Goal: Check status: Check status

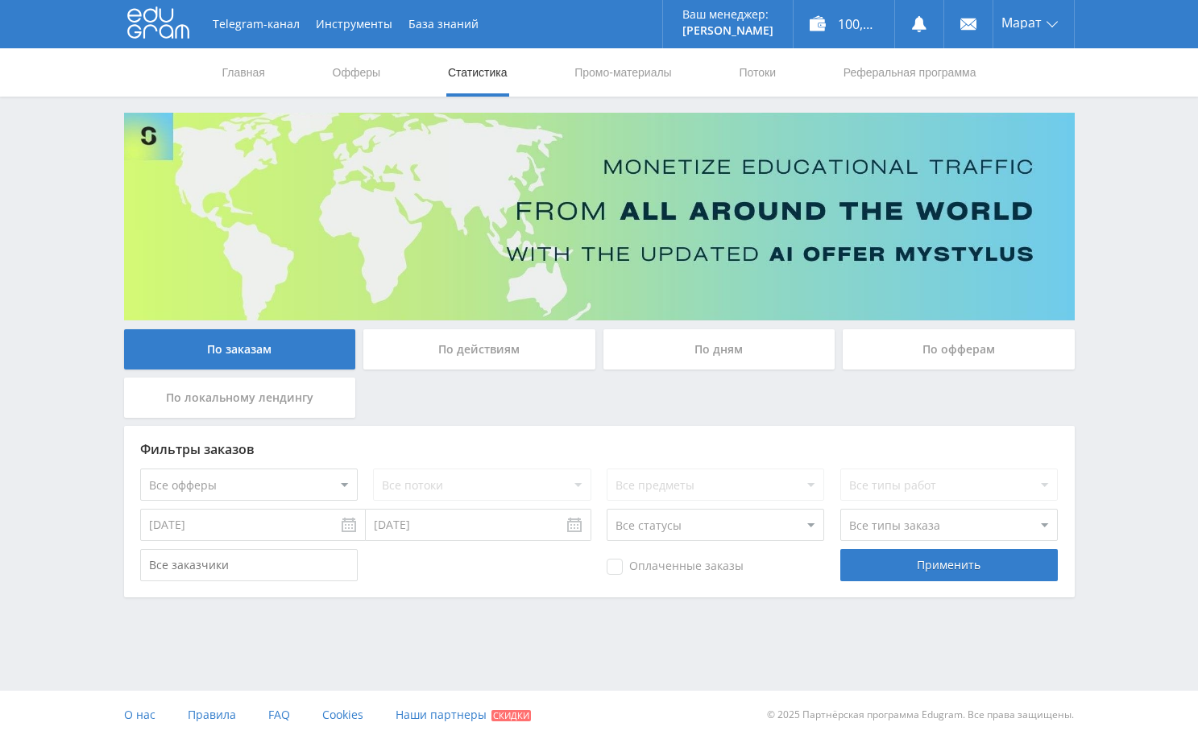
click at [1136, 205] on div "Telegram-канал Инструменты База знаний Ваш менеджер: [PERSON_NAME] Online @edug…" at bounding box center [599, 343] width 1198 height 686
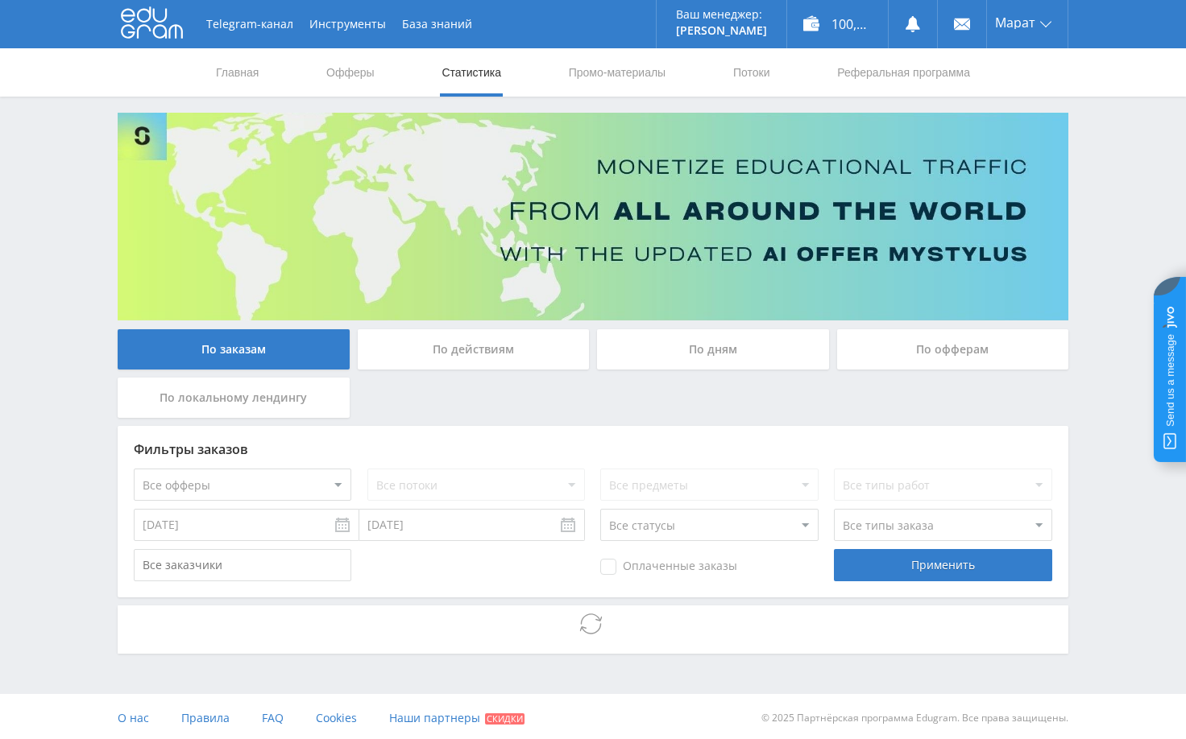
click at [1124, 230] on div "Telegram-канал Инструменты База знаний Ваш менеджер: [PERSON_NAME] Online @edug…" at bounding box center [593, 371] width 1186 height 743
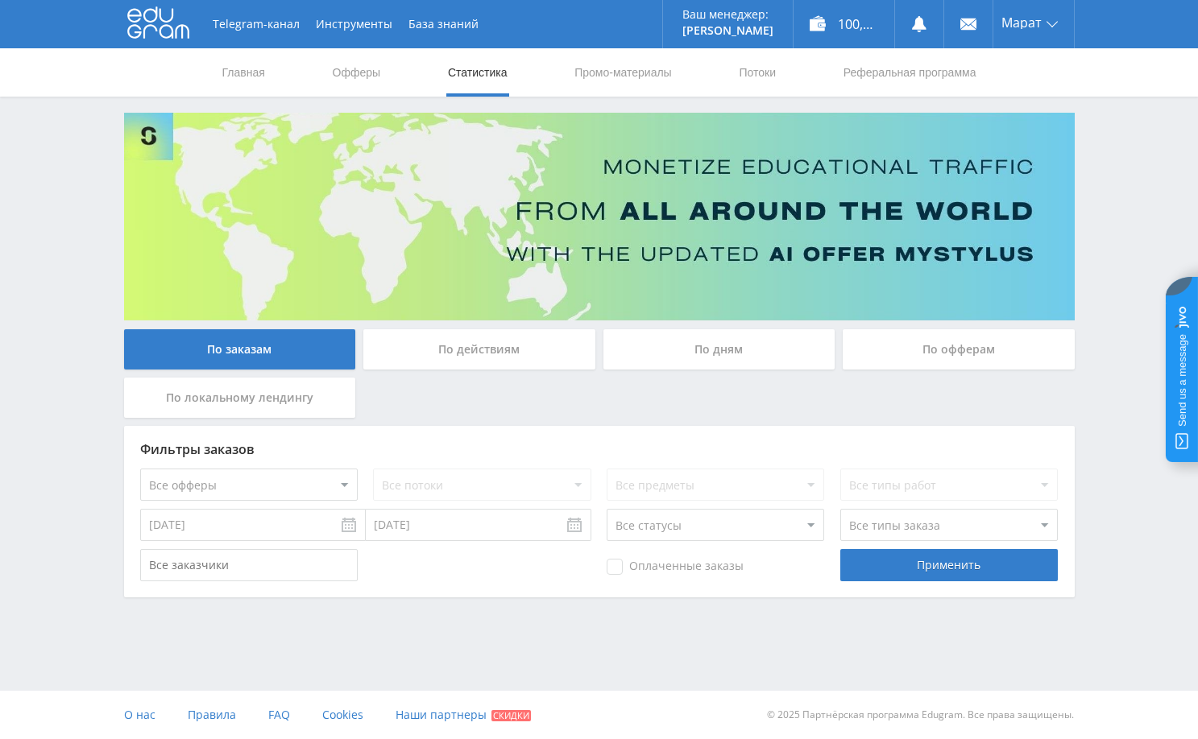
click at [1104, 226] on div "Telegram-канал Инструменты База знаний Ваш менеджер: [PERSON_NAME] Online @edug…" at bounding box center [599, 343] width 1198 height 686
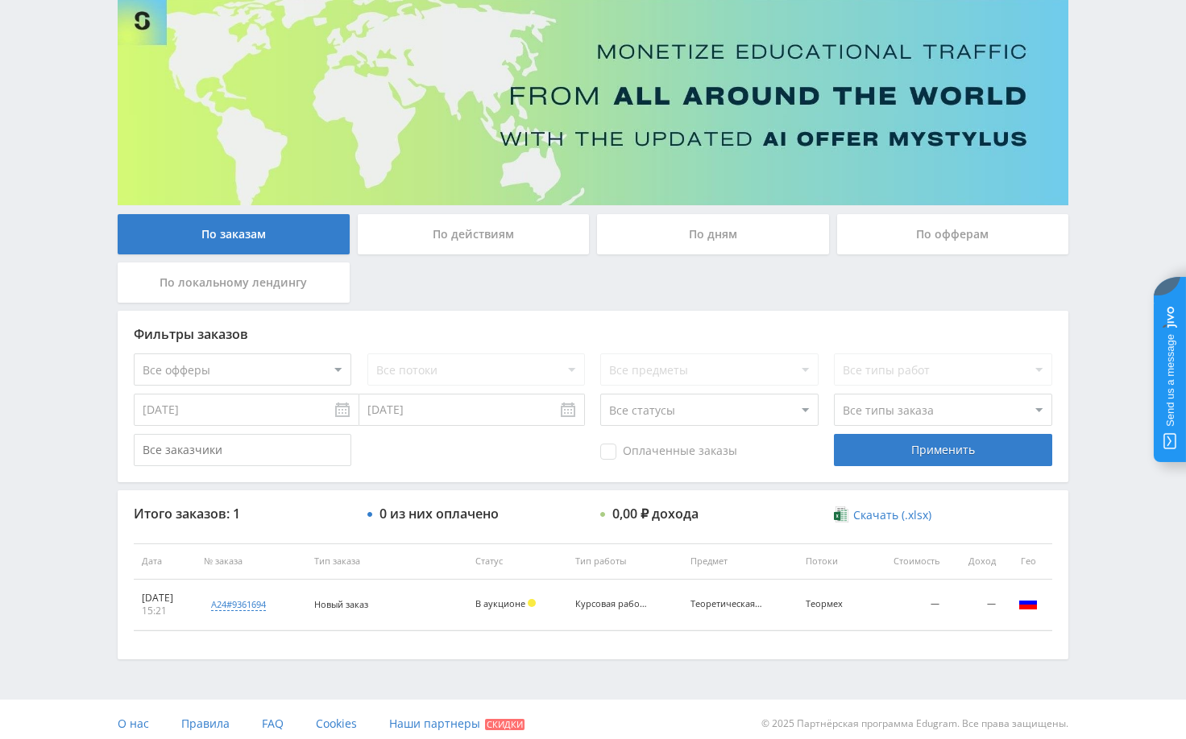
scroll to position [124, 0]
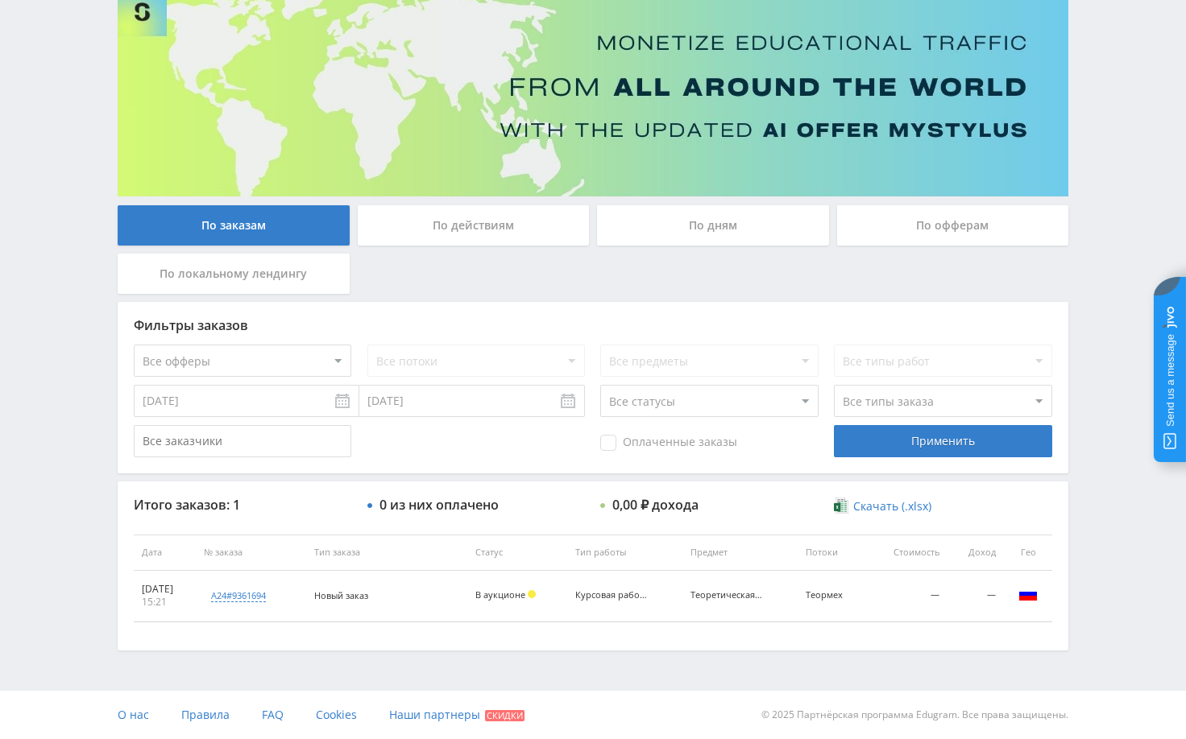
click at [1103, 445] on div "Telegram-канал Инструменты База знаний Ваш менеджер: [PERSON_NAME] Online @edug…" at bounding box center [593, 308] width 1186 height 864
click at [1100, 590] on div "Telegram-канал Инструменты База знаний Ваш менеджер: Alex Alex Online @edugram_…" at bounding box center [593, 308] width 1186 height 864
click at [1082, 360] on div "Telegram-канал Инструменты База знаний Ваш менеджер: Alex Alex Online @edugram_…" at bounding box center [593, 308] width 1186 height 864
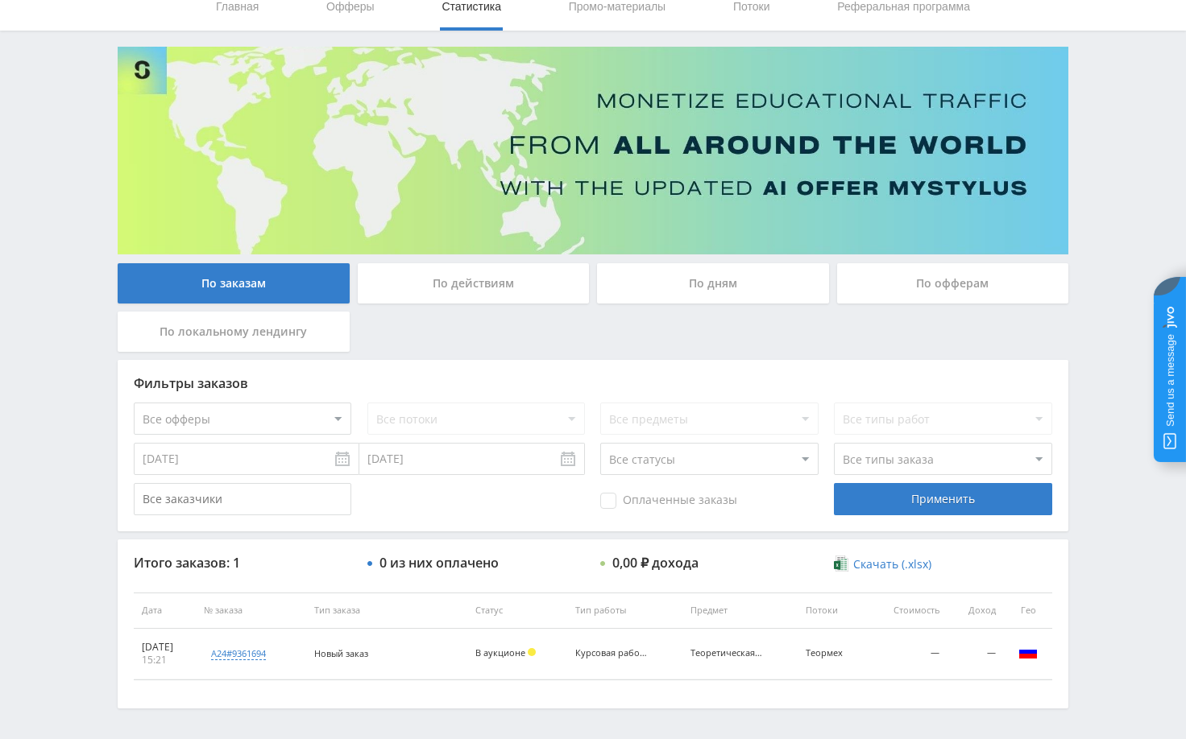
scroll to position [0, 0]
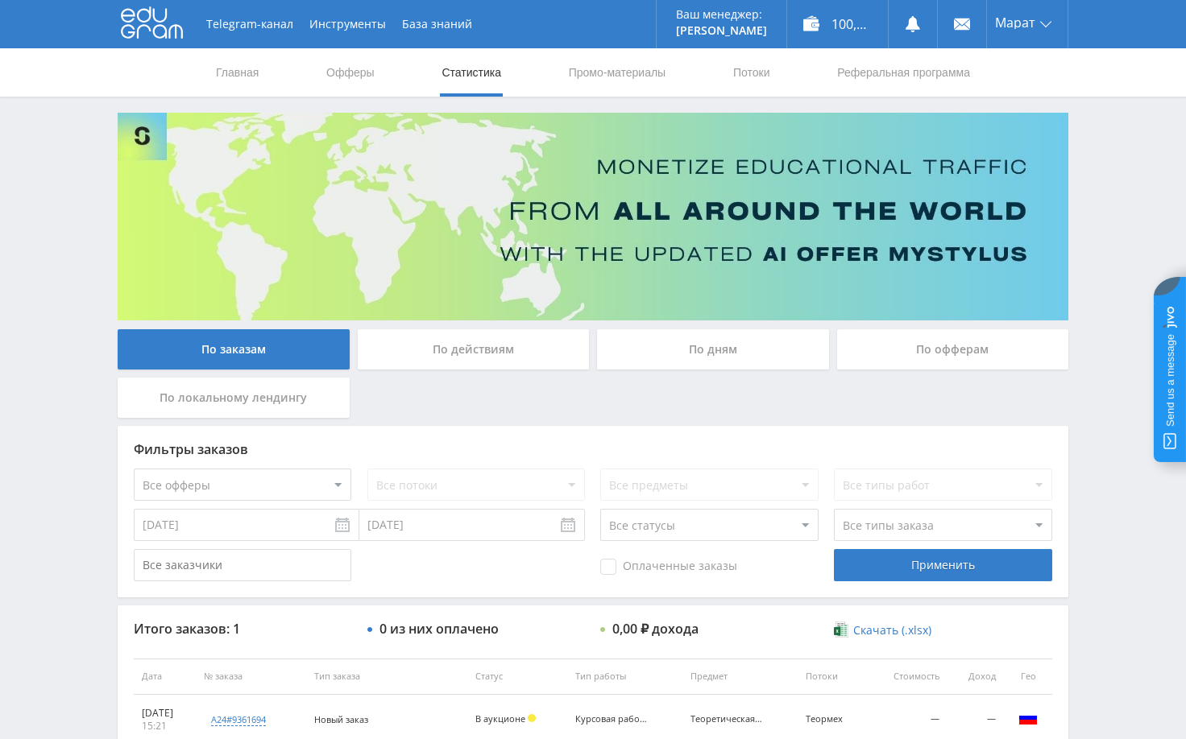
click at [1103, 224] on div "Telegram-канал Инструменты База знаний Ваш менеджер: [PERSON_NAME] Alex Online …" at bounding box center [593, 432] width 1186 height 864
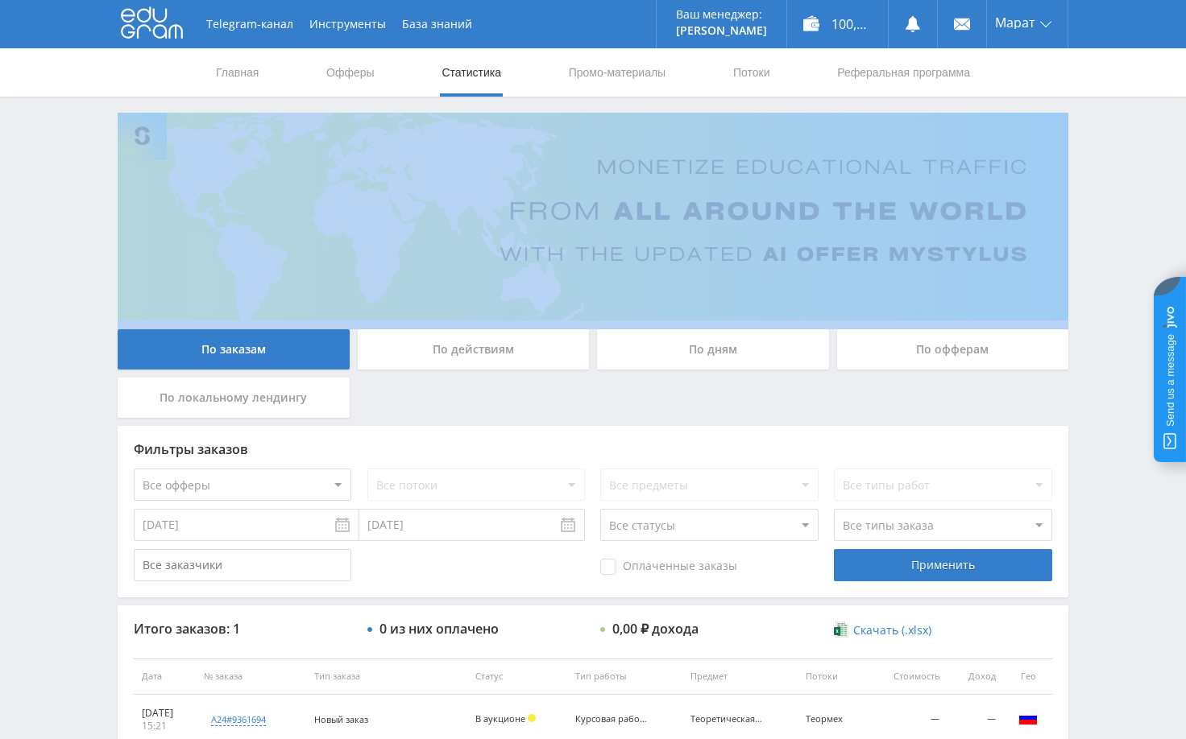
click at [1103, 224] on div "Telegram-канал Инструменты База знаний Ваш менеджер: [PERSON_NAME] Alex Online …" at bounding box center [593, 432] width 1186 height 864
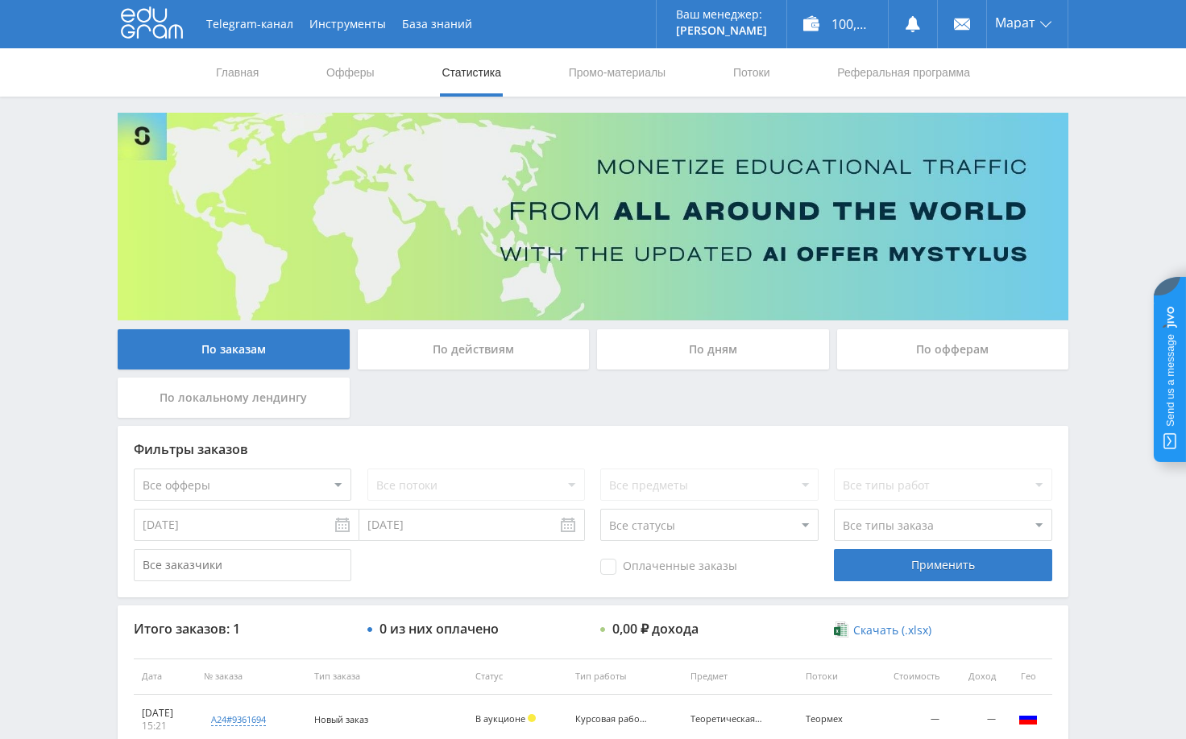
click at [1104, 333] on div "Telegram-канал Инструменты База знаний Ваш менеджер: [PERSON_NAME] Online @edug…" at bounding box center [593, 432] width 1186 height 864
click at [1091, 522] on div "Telegram-канал Инструменты База знаний Ваш менеджер: [PERSON_NAME] Online @edug…" at bounding box center [593, 432] width 1186 height 864
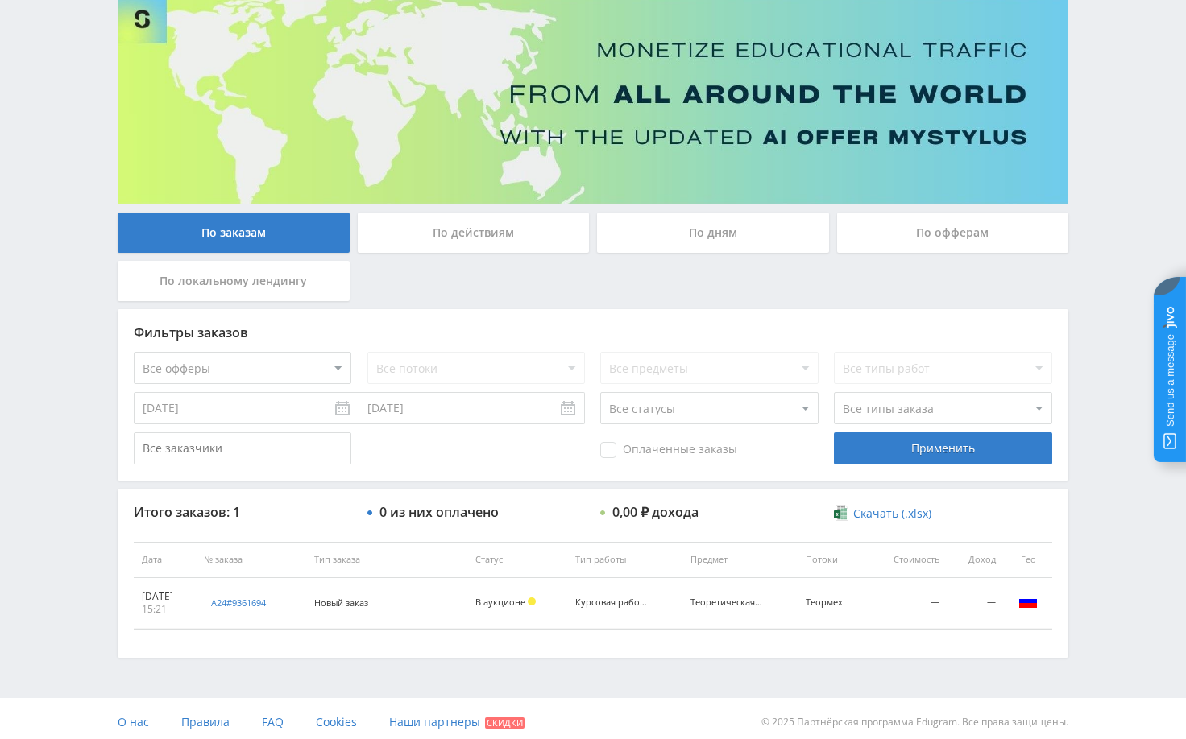
scroll to position [124, 0]
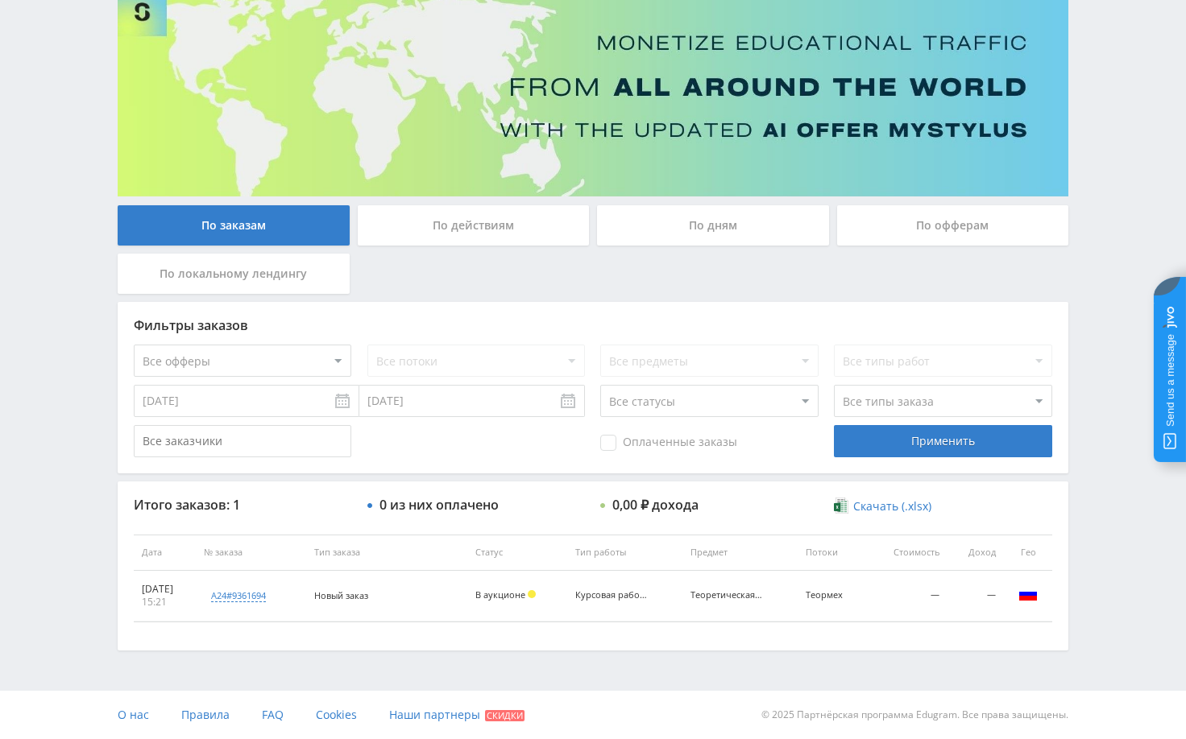
click at [342, 409] on input "13.08.2025" at bounding box center [247, 401] width 226 height 32
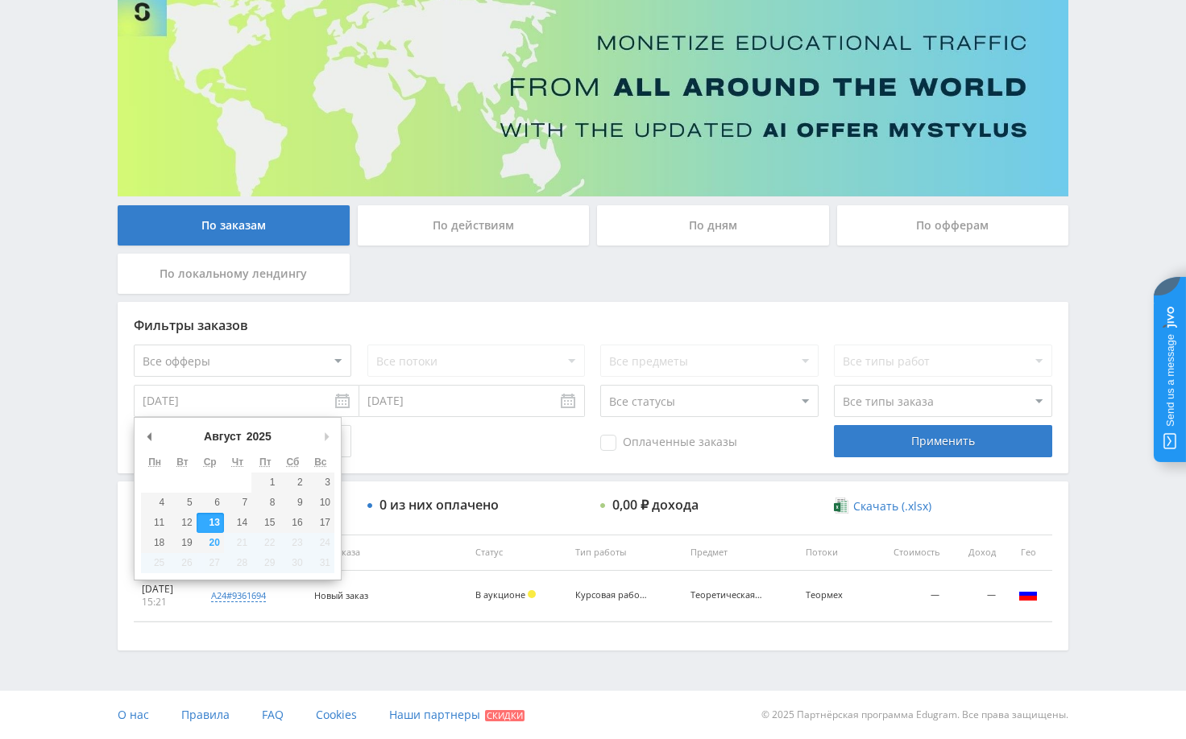
click at [211, 441] on select "Январь Февраль Март Апрель Май Июнь Июль Август Сентябрь Октябрь Ноябрь Декабрь" at bounding box center [235, 437] width 68 height 16
type input "01.01.2025"
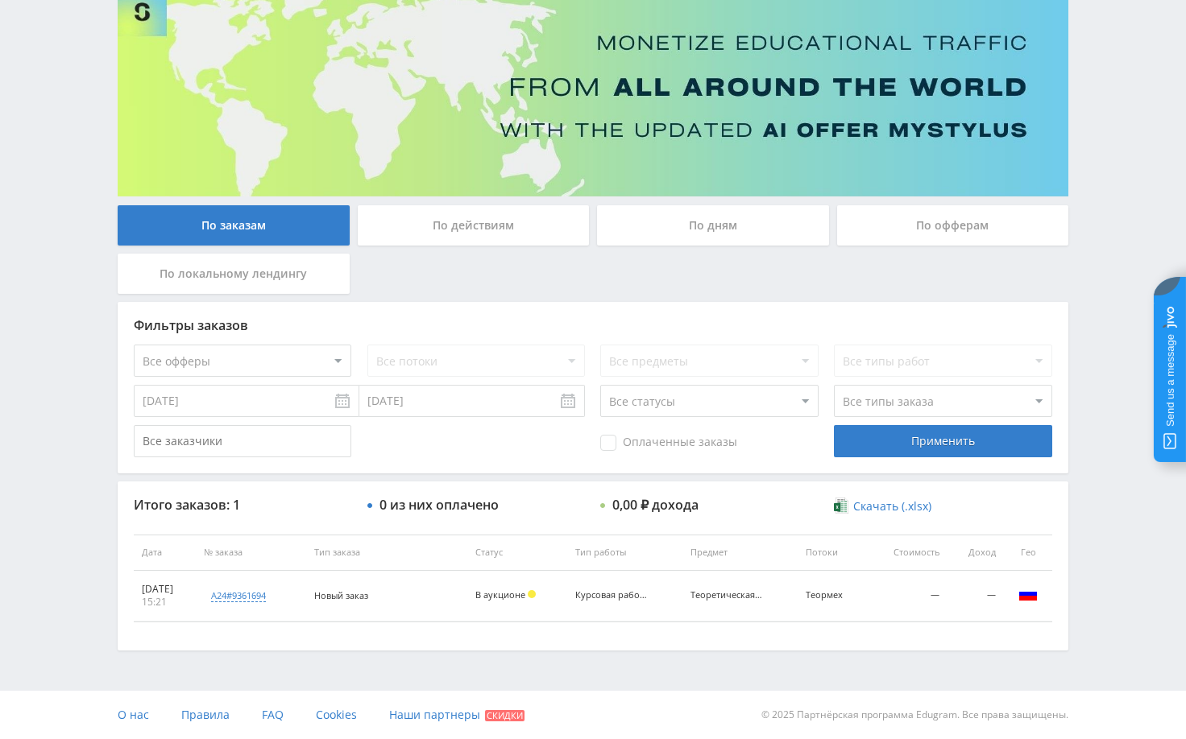
click at [333, 360] on select "Все офферы MyStylus MyStylus - Revshare Кампус AI Studybay Автор24 Studybay [GE…" at bounding box center [242, 361] width 217 height 32
select select "1"
click at [483, 368] on select "Все потоки default iS z iS RT17 Math rt17ru default vk vk-iS iS-1 test DprmDyn …" at bounding box center [475, 361] width 217 height 32
select select "253598"
click at [367, 345] on select "Все потоки default iS z iS RT17 Math rt17ru default vk vk-iS iS-1 test DprmDyn …" at bounding box center [475, 361] width 217 height 32
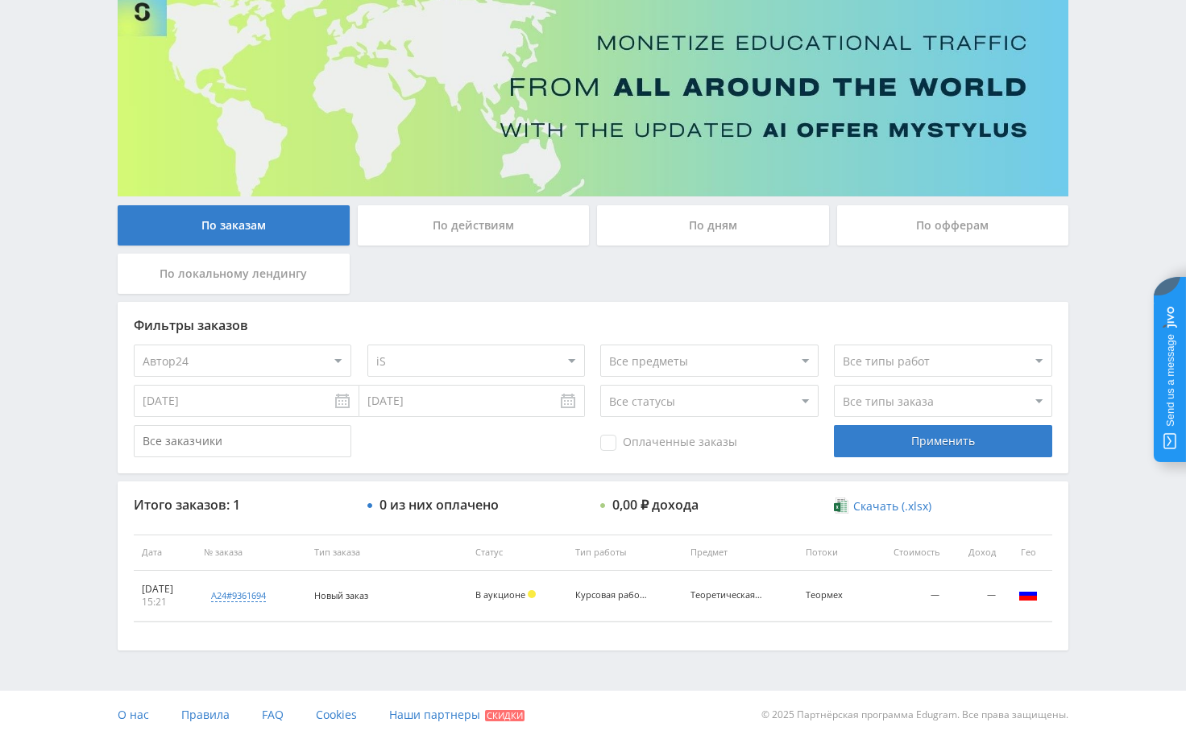
click at [883, 400] on select "Все типы заказа [PERSON_NAME] Новый заказ" at bounding box center [942, 401] width 217 height 32
select select "2"
click at [834, 385] on select "Все типы заказа [PERSON_NAME] Новый заказ" at bounding box center [942, 401] width 217 height 32
click at [889, 449] on div "Применить" at bounding box center [942, 441] width 217 height 32
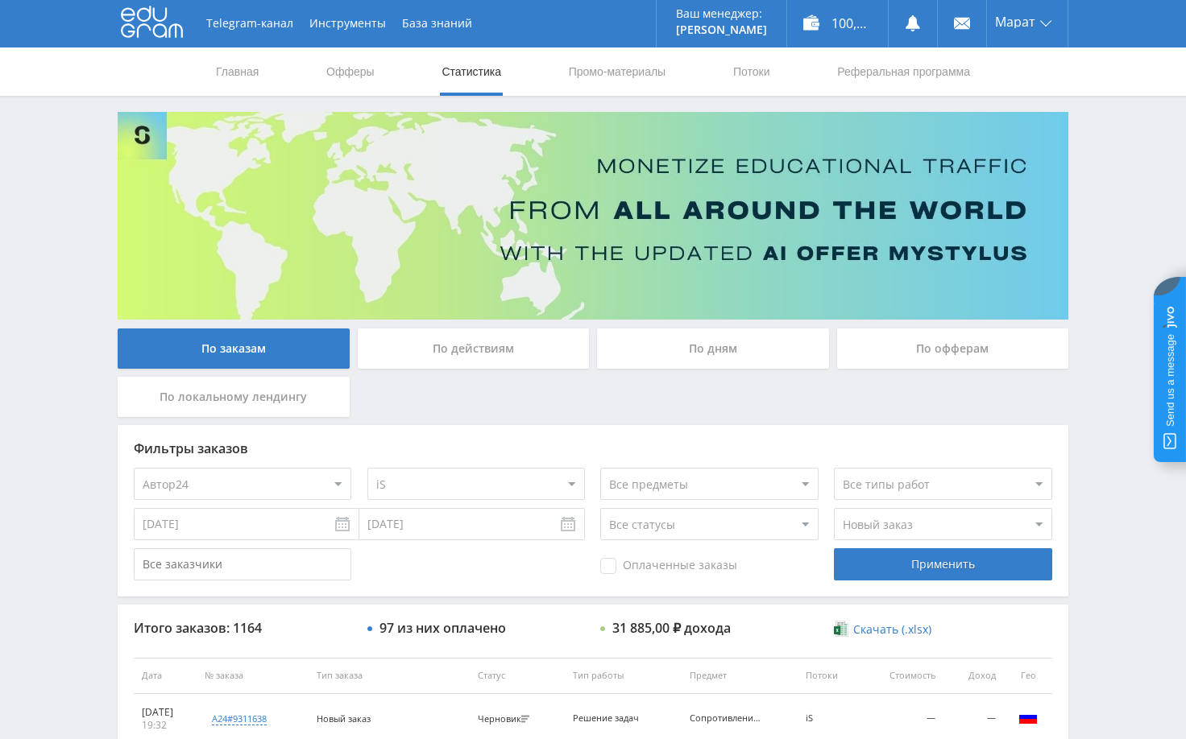
scroll to position [0, 0]
click at [281, 489] on select "Все офферы MyStylus MyStylus - Revshare Кампус AI Studybay Автор24 Studybay [GE…" at bounding box center [242, 485] width 217 height 32
select select "1"
click at [242, 527] on input "[DATE]" at bounding box center [247, 525] width 226 height 32
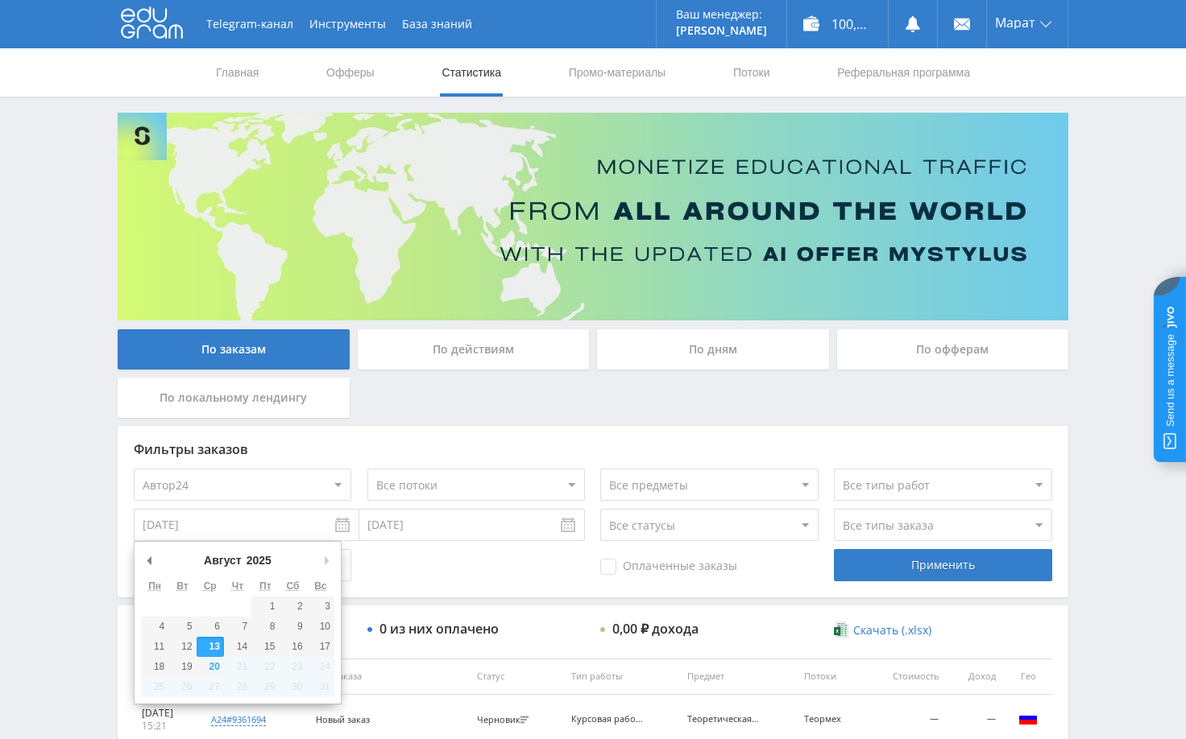
click at [229, 561] on select "[PERSON_NAME] Март Апрель Май Июнь [PERSON_NAME] Сентябрь Октябрь Ноябрь Декабрь" at bounding box center [235, 561] width 68 height 16
type input "[DATE]"
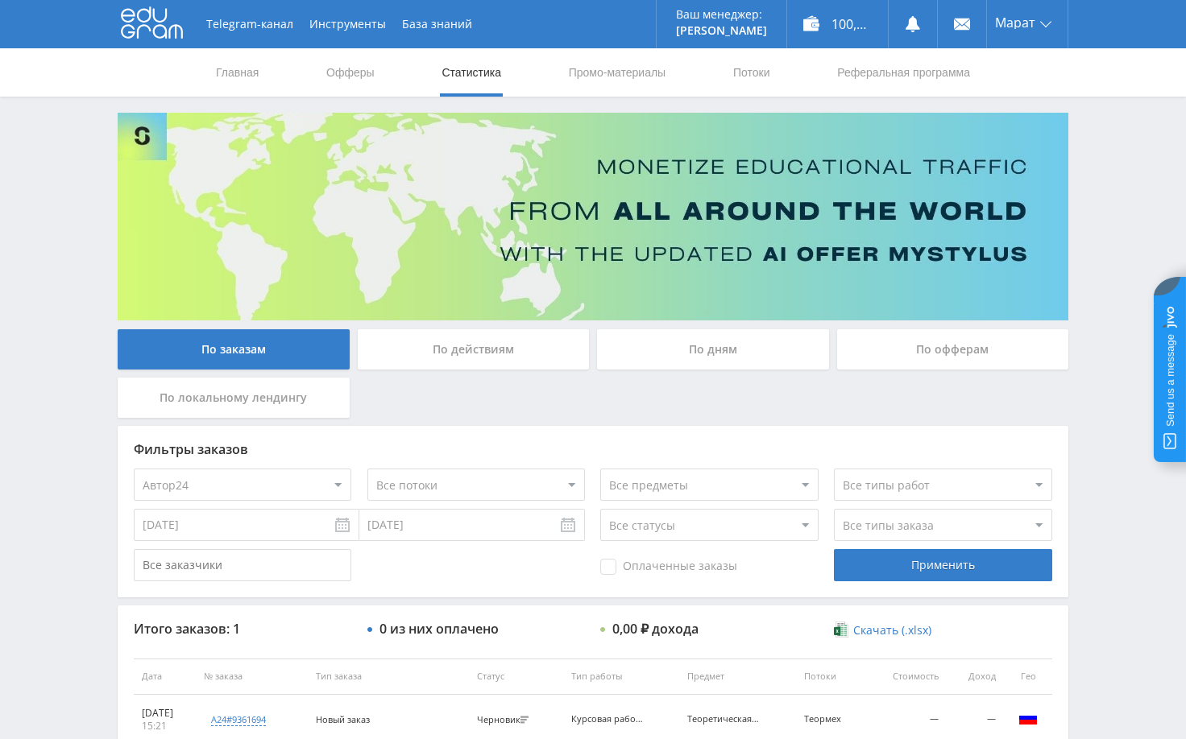
click at [530, 491] on select "Все потоки default iS z iS RT17 Math rt17ru default vk vk-iS iS-1 test DprmDyn …" at bounding box center [475, 485] width 217 height 32
select select "2173060"
click at [367, 469] on select "Все потоки default iS z iS RT17 Math rt17ru default vk vk-iS iS-1 test DprmDyn …" at bounding box center [475, 485] width 217 height 32
click at [905, 525] on select "Все типы заказа Ребилл Новый заказ" at bounding box center [942, 525] width 217 height 32
select select "2"
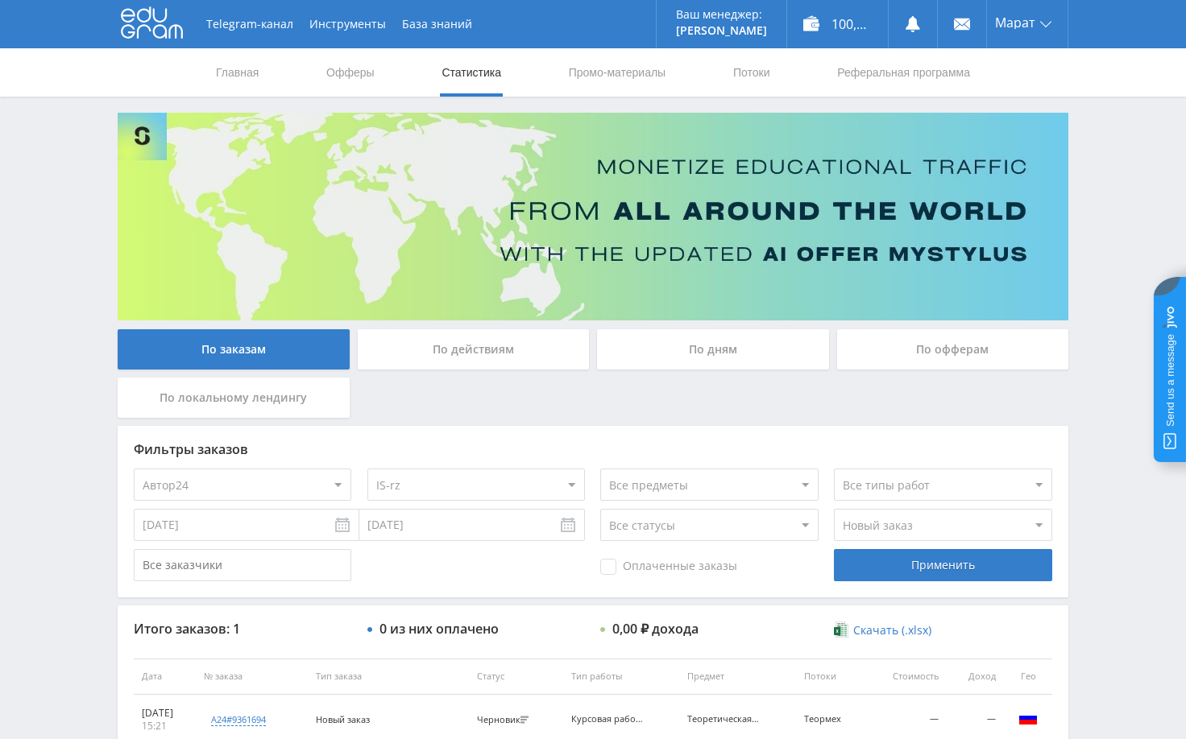
click at [834, 509] on select "Все типы заказа Ребилл Новый заказ" at bounding box center [942, 525] width 217 height 32
click at [885, 572] on div "Применить" at bounding box center [942, 565] width 217 height 32
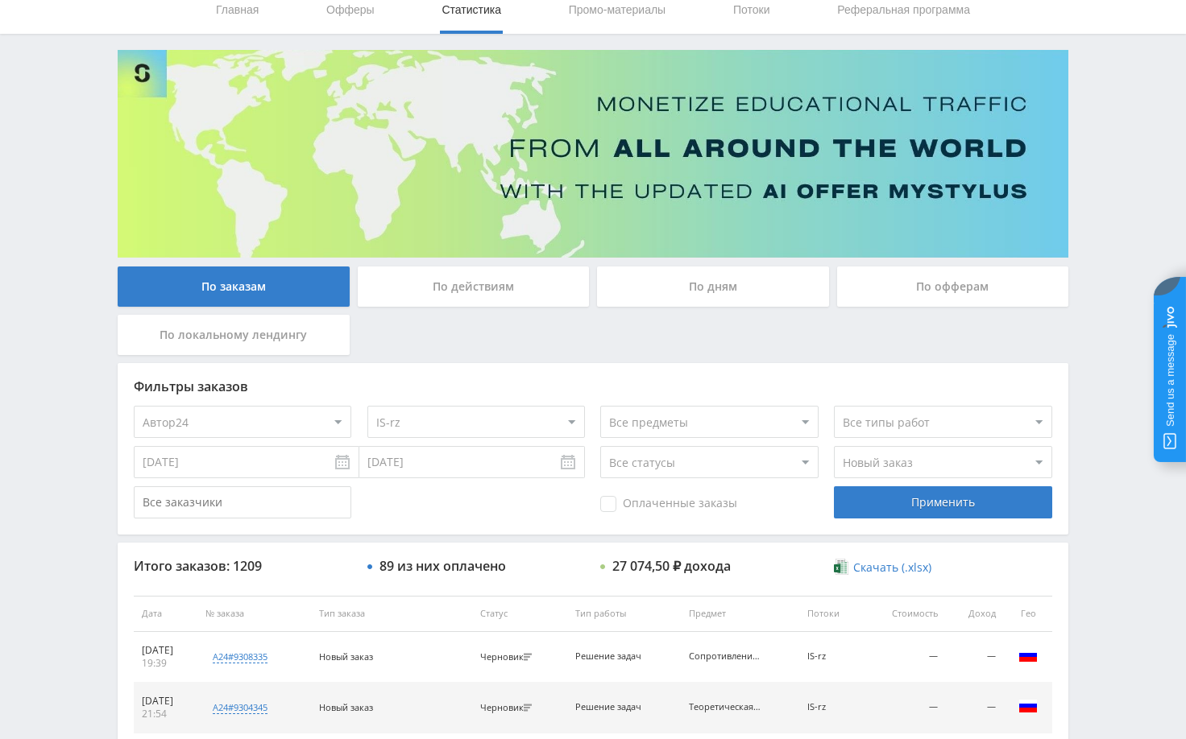
scroll to position [161, 0]
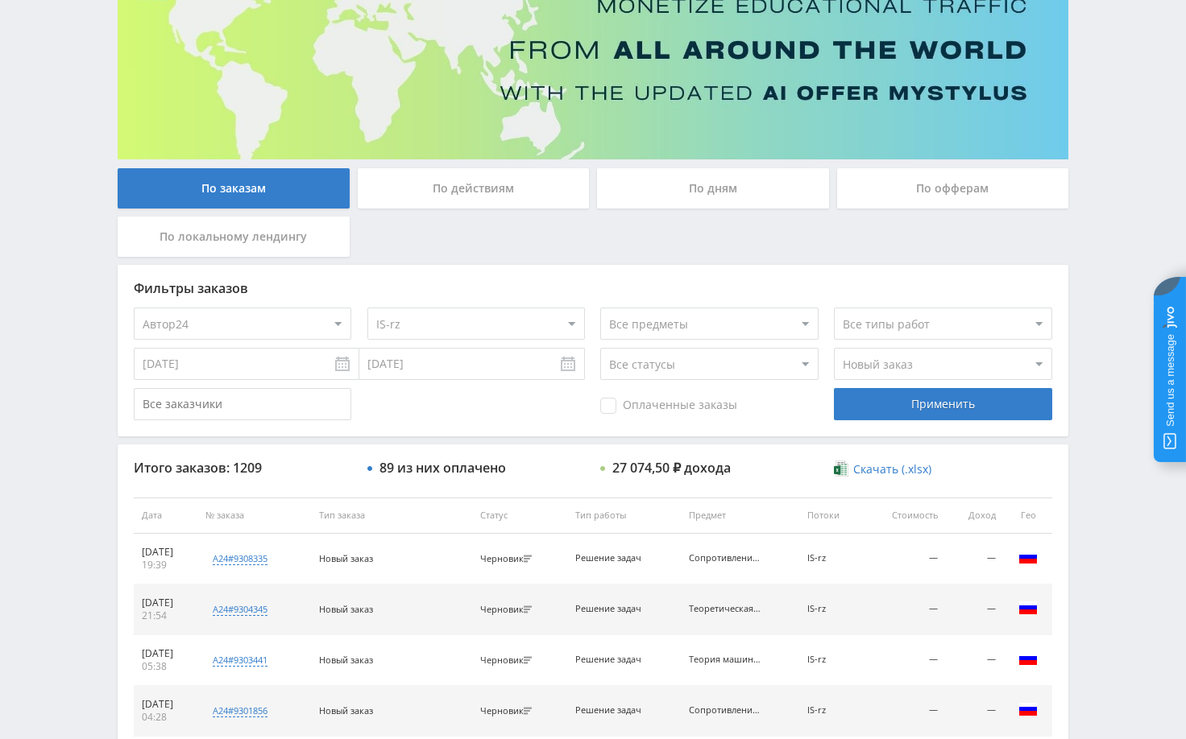
click at [1088, 441] on div "Telegram-канал Инструменты База знаний Ваш менеджер: [PERSON_NAME] Online @edug…" at bounding box center [593, 515] width 1186 height 1352
click at [1092, 442] on div "Telegram-канал Инструменты База знаний Ваш менеджер: [PERSON_NAME] Online @edug…" at bounding box center [593, 515] width 1186 height 1352
click at [1104, 443] on div "Telegram-канал Инструменты База знаний Ваш менеджер: [PERSON_NAME] Online @edug…" at bounding box center [593, 515] width 1186 height 1352
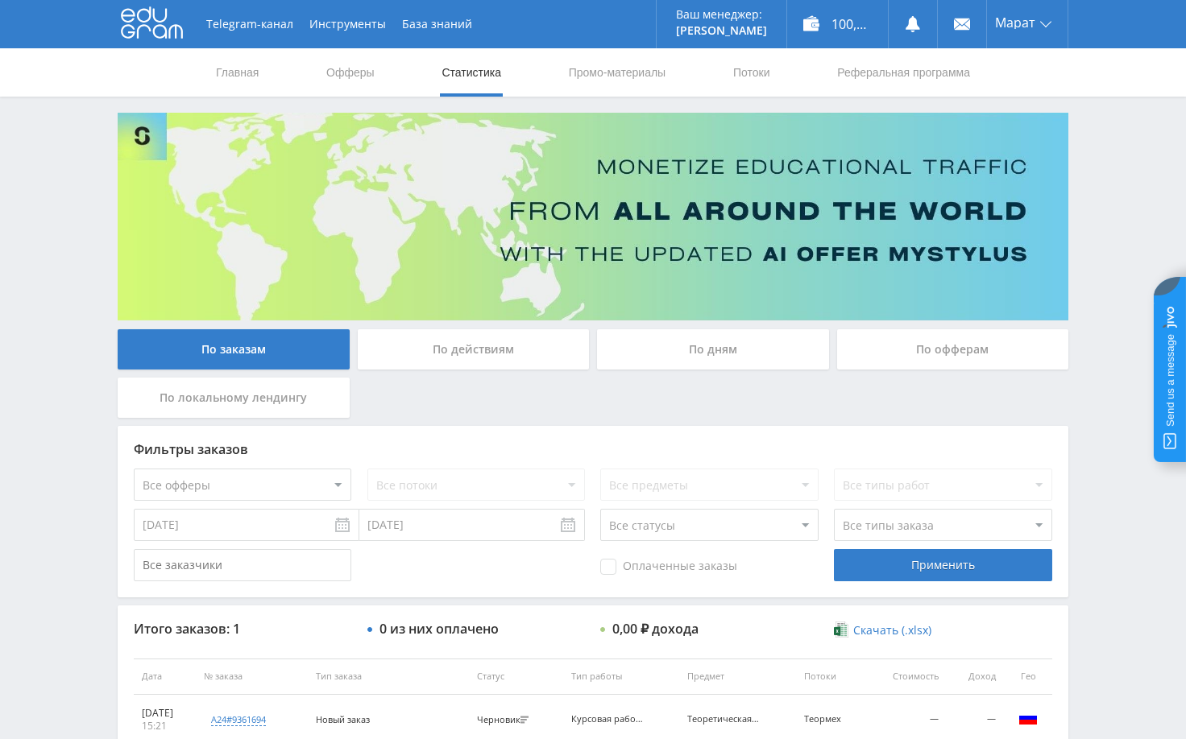
click at [272, 483] on select "Все офферы MyStylus MyStylus - Revshare Кампус AI Studybay Автор24 Studybay [GE…" at bounding box center [242, 485] width 217 height 32
select select "1"
click at [247, 532] on input "[DATE]" at bounding box center [247, 525] width 226 height 32
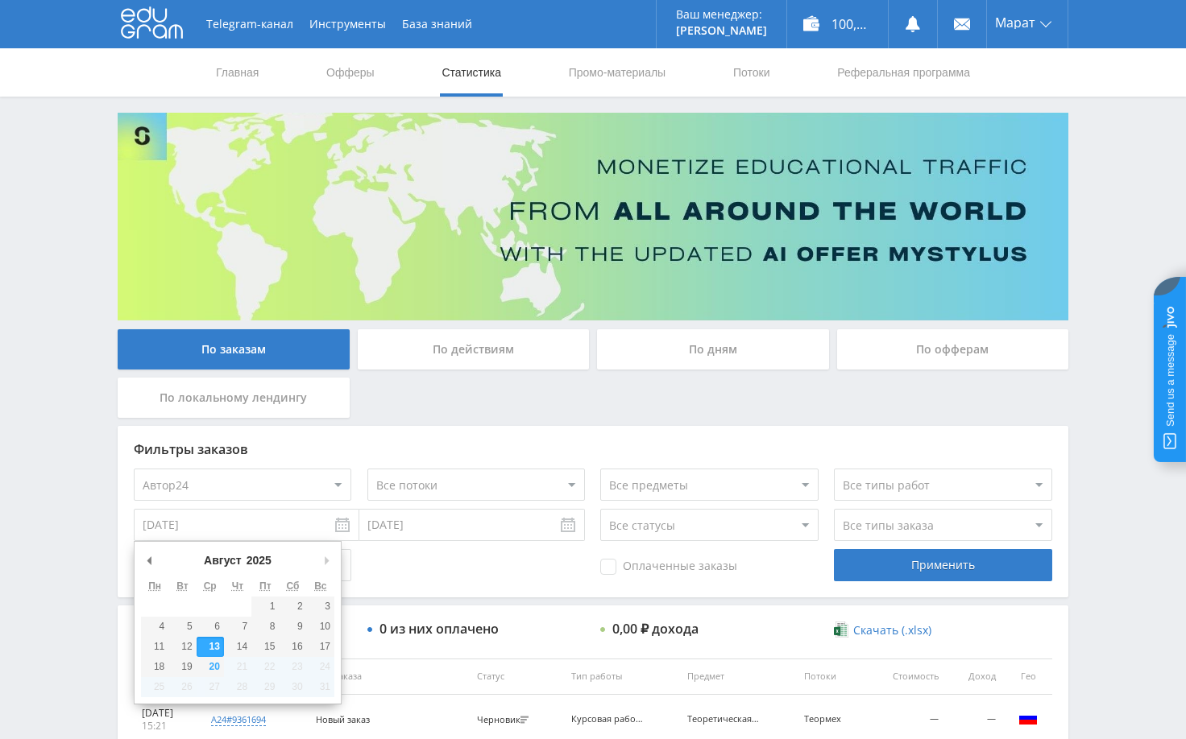
click at [220, 564] on select "[PERSON_NAME] Март Апрель Май Июнь [PERSON_NAME] Сентябрь Октябрь Ноябрь Декабрь" at bounding box center [235, 561] width 68 height 16
type input "[DATE]"
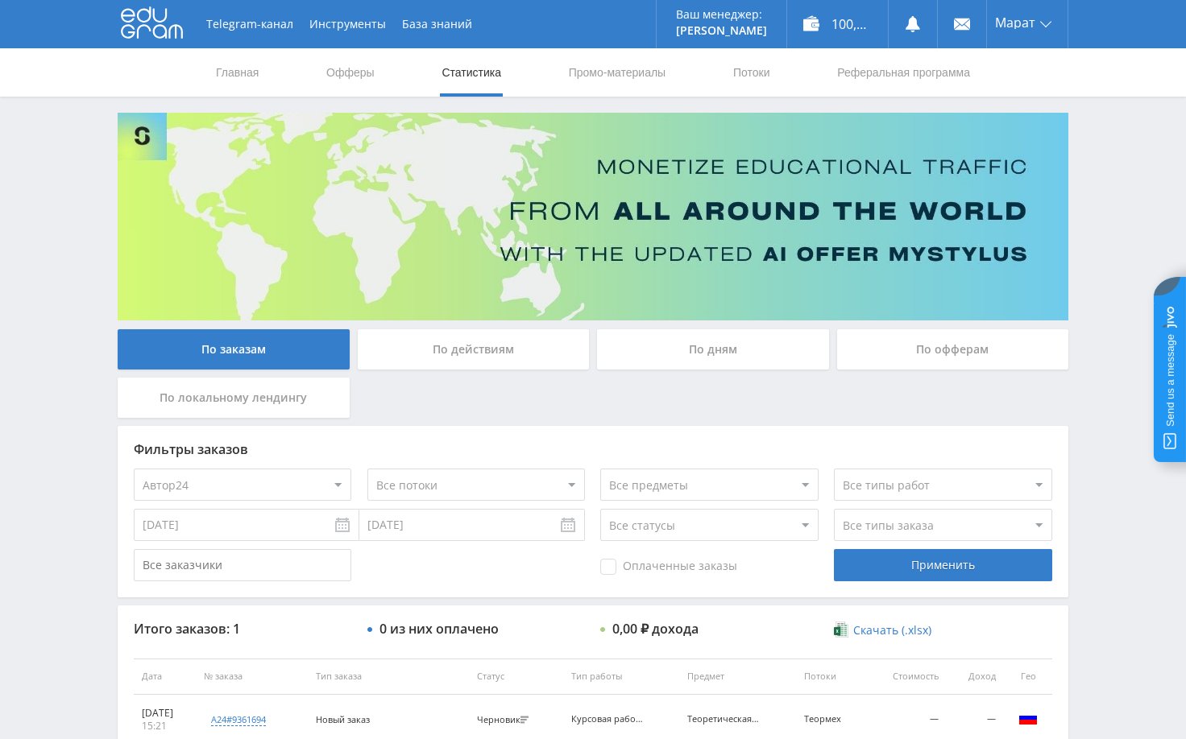
click at [1091, 541] on div "Telegram-канал Инструменты База знаний Ваш менеджер: Alex Alex Online @edugram_…" at bounding box center [593, 432] width 1186 height 864
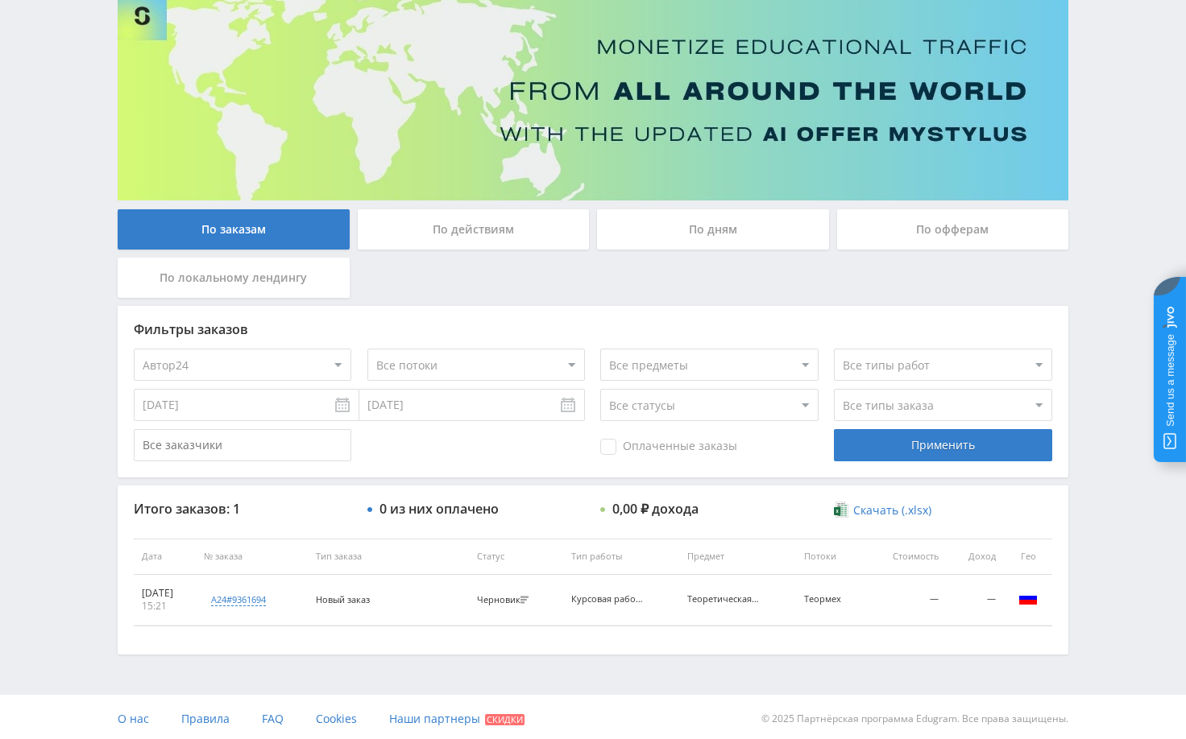
scroll to position [124, 0]
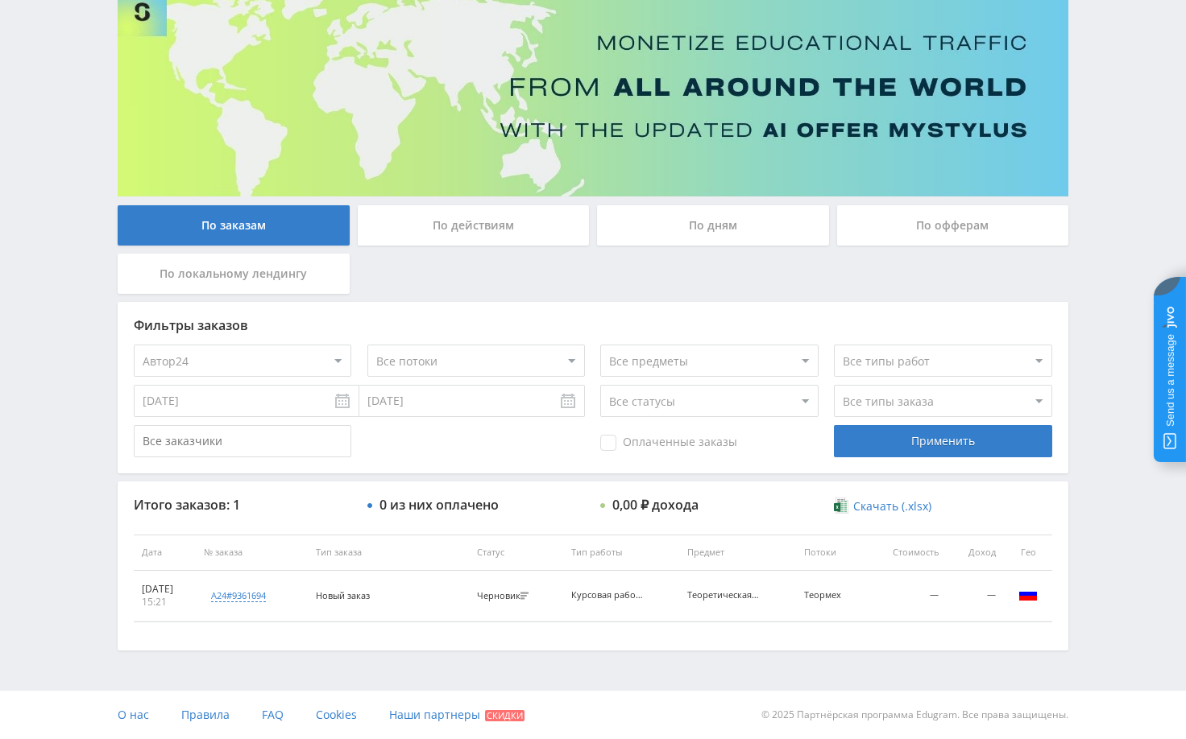
click at [887, 404] on select "Все типы заказа Ребилл Новый заказ" at bounding box center [942, 401] width 217 height 32
select select "2"
click at [834, 385] on select "Все типы заказа Ребилл Новый заказ" at bounding box center [942, 401] width 217 height 32
click at [490, 451] on div "Оплаченные заказы Применить" at bounding box center [593, 441] width 918 height 32
click at [493, 358] on select "Все потоки default iS z iS RT17 Math rt17ru default vk vk-iS iS-1 test DprmDyn …" at bounding box center [475, 361] width 217 height 32
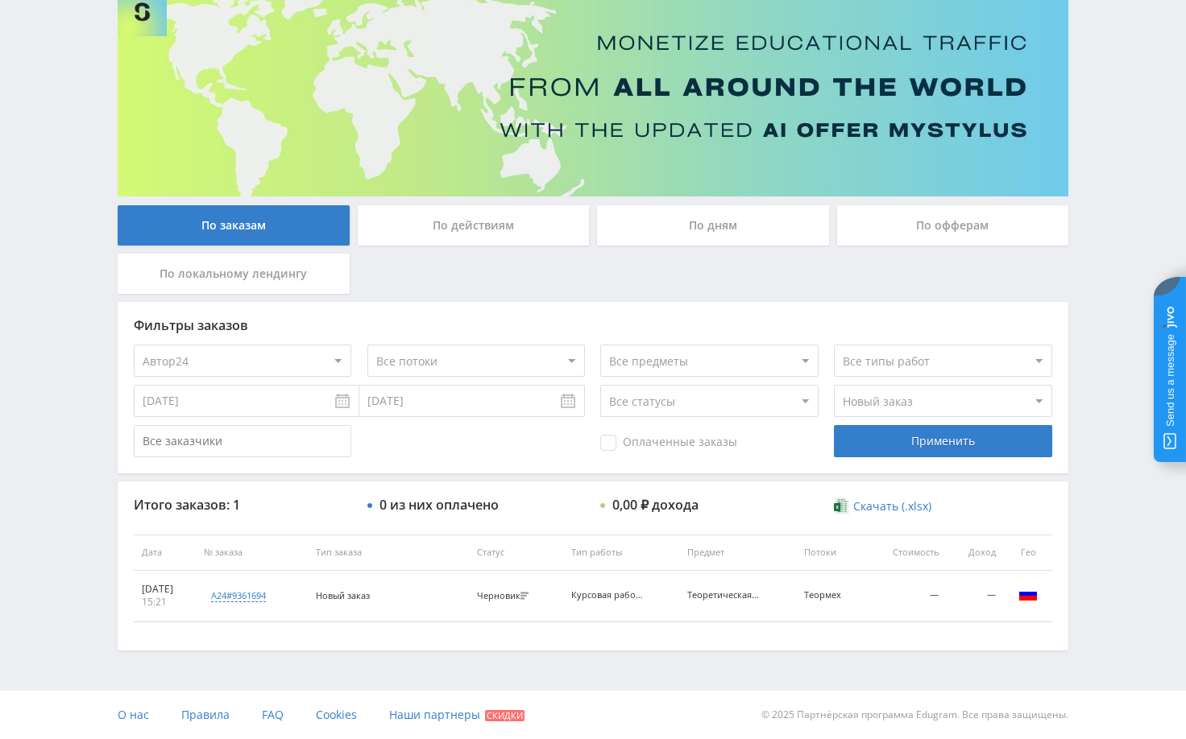
select select "2170354"
click at [367, 345] on select "Все потоки default iS z iS RT17 Math rt17ru default vk vk-iS iS-1 test DprmDyn …" at bounding box center [475, 361] width 217 height 32
click at [925, 445] on div "Применить" at bounding box center [942, 441] width 217 height 32
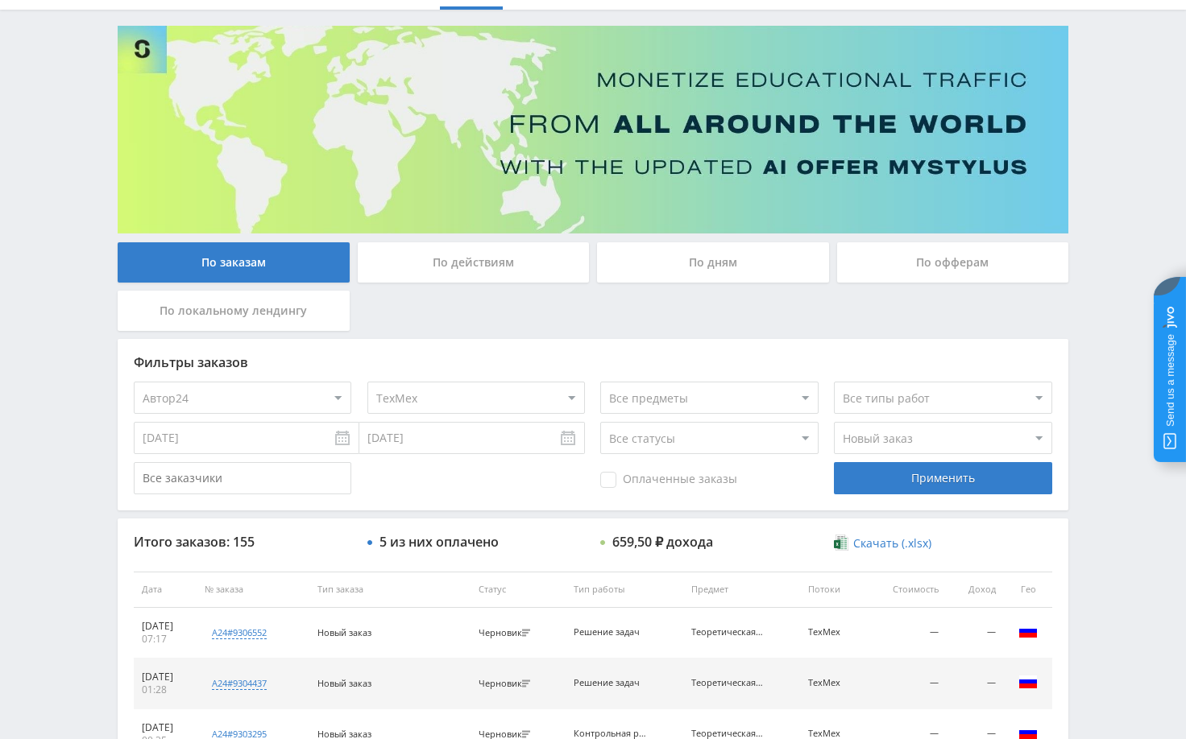
scroll to position [0, 0]
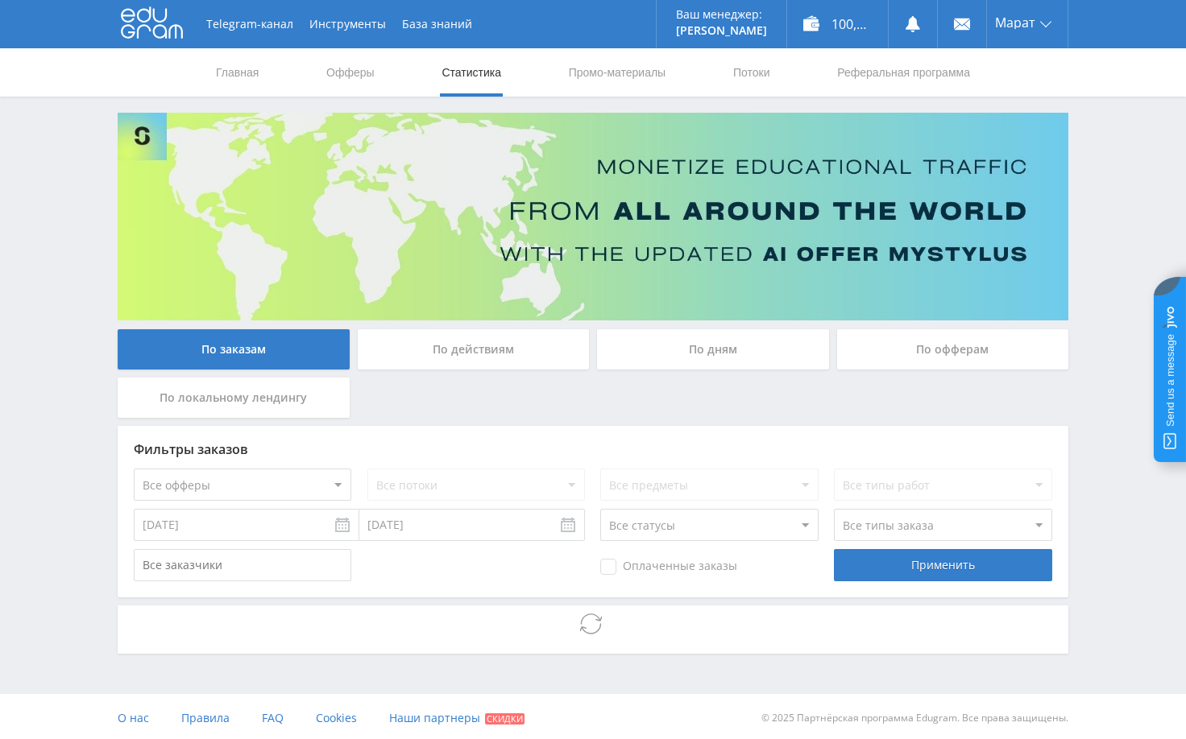
click at [311, 490] on select "Все офферы MyStylus MyStylus - Revshare Кампус AI Studybay Автор24 Studybay [GE…" at bounding box center [242, 485] width 217 height 32
select select "1"
click at [236, 526] on input "[DATE]" at bounding box center [247, 525] width 226 height 32
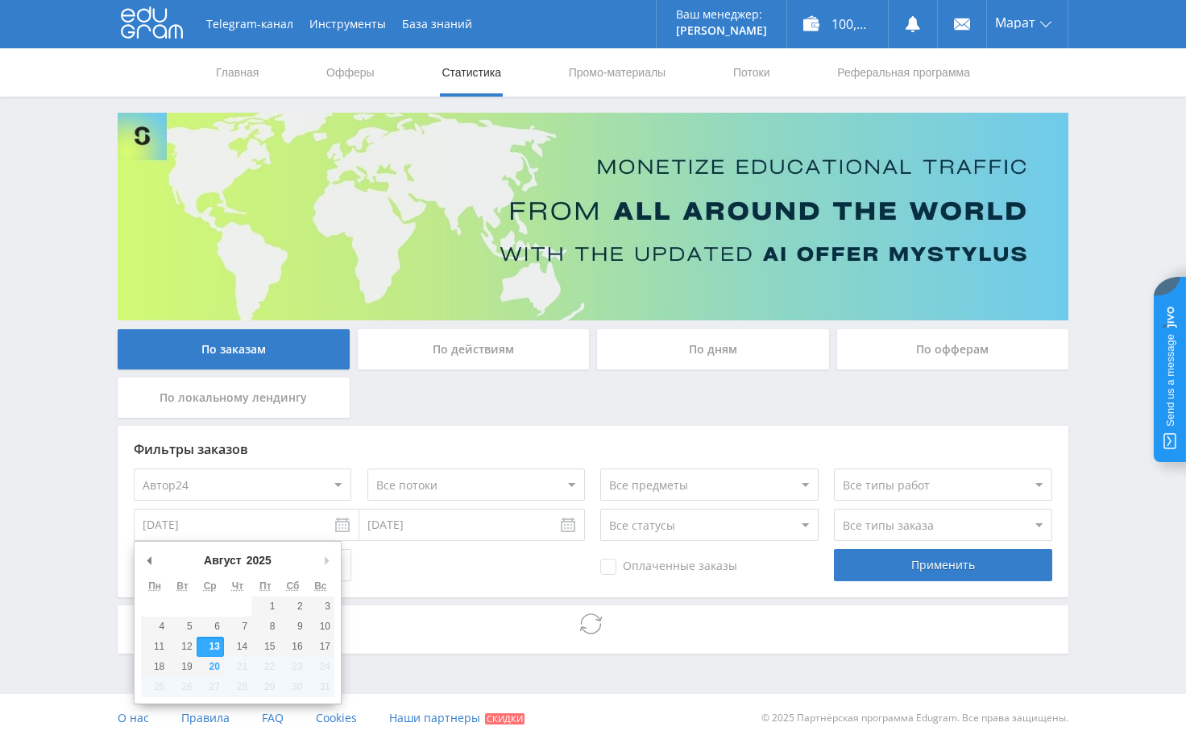
click at [231, 564] on select "[PERSON_NAME] Март Апрель Май Июнь [PERSON_NAME] Сентябрь Октябрь Ноябрь Декабрь" at bounding box center [235, 561] width 68 height 16
type input "[DATE]"
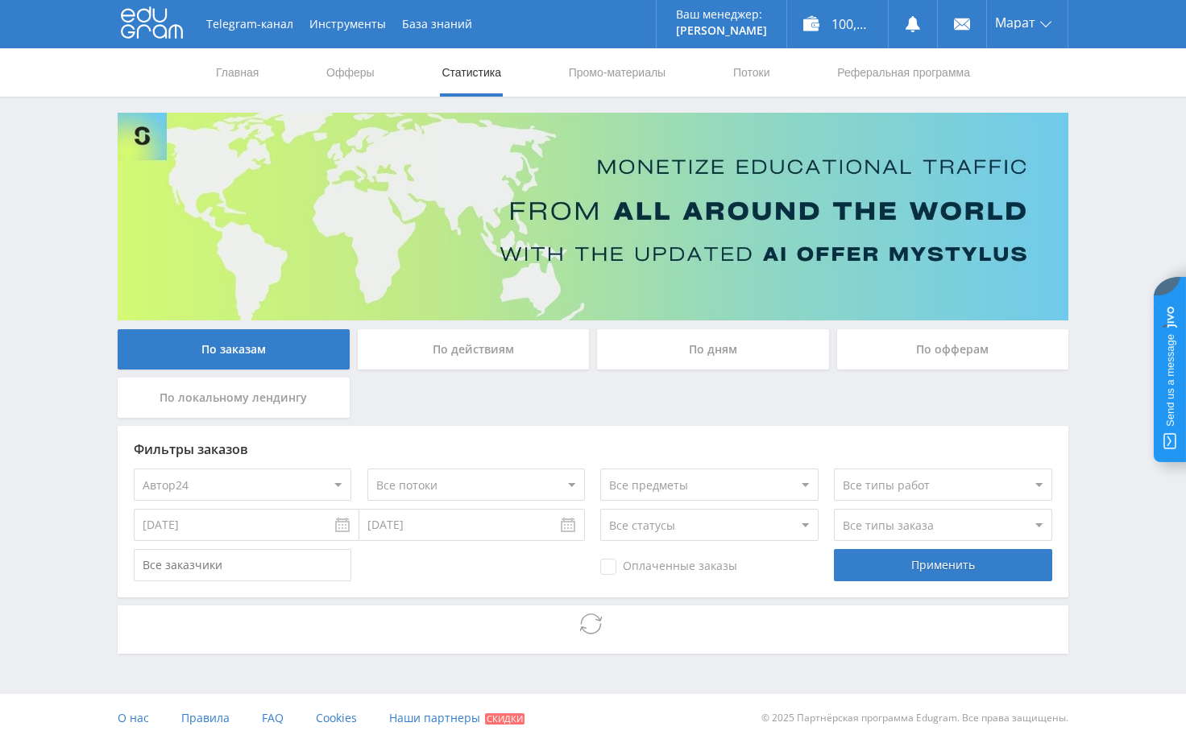
click at [555, 478] on select "Все потоки default iS z iS RT17 Math rt17ru default vk vk-iS iS-1 test DprmDyn …" at bounding box center [475, 485] width 217 height 32
select select "2171865"
click at [367, 469] on select "Все потоки default iS z iS RT17 Math rt17ru default vk vk-iS iS-1 test DprmDyn …" at bounding box center [475, 485] width 217 height 32
click at [900, 528] on select "Все типы заказа [PERSON_NAME] Новый заказ" at bounding box center [942, 525] width 217 height 32
select select "2"
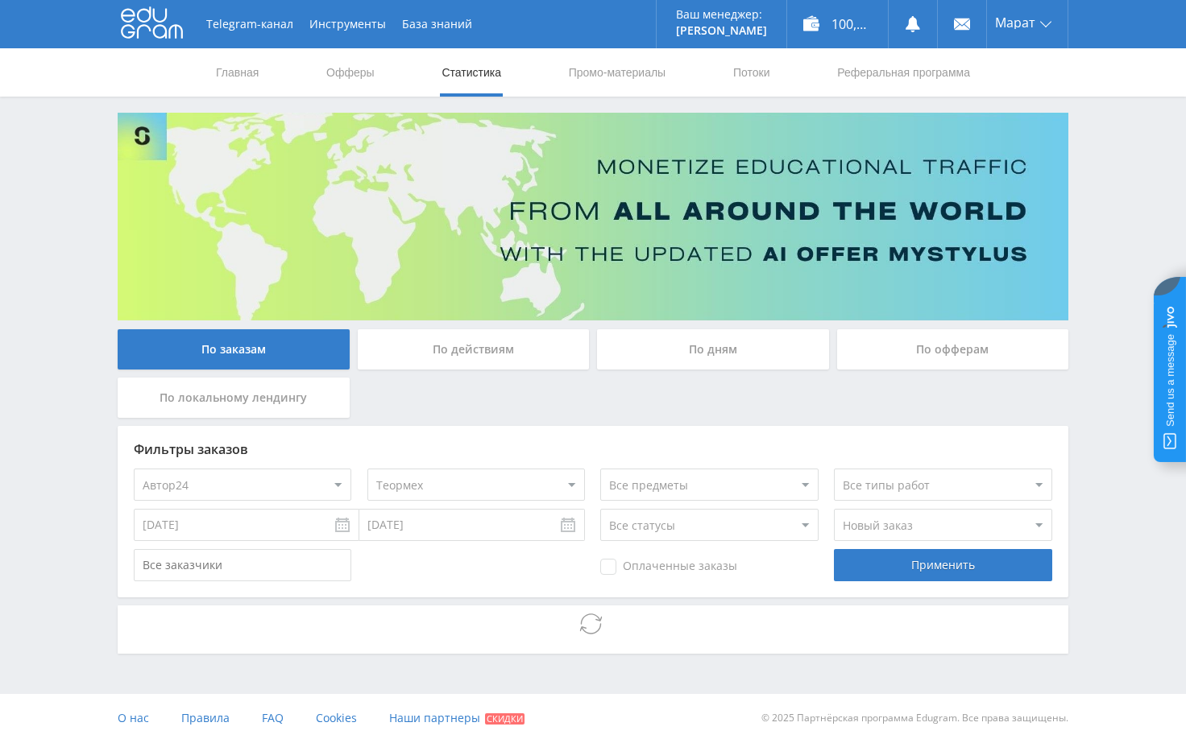
click at [834, 509] on select "Все типы заказа [PERSON_NAME] Новый заказ" at bounding box center [942, 525] width 217 height 32
click at [883, 574] on div "Применить" at bounding box center [942, 565] width 217 height 32
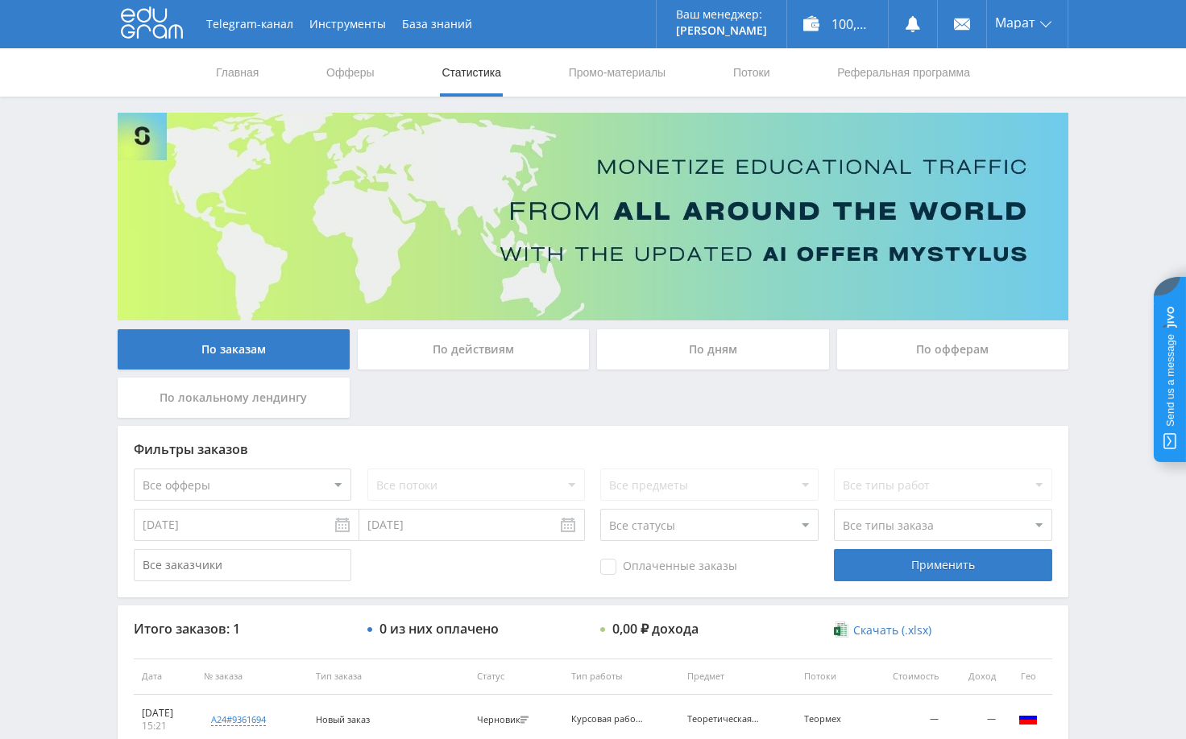
click at [261, 483] on select "Все офферы MyStylus MyStylus - Revshare Кампус AI Studybay Автор24 Studybay [GE…" at bounding box center [242, 485] width 217 height 32
select select "1"
click at [236, 521] on input "[DATE]" at bounding box center [247, 525] width 226 height 32
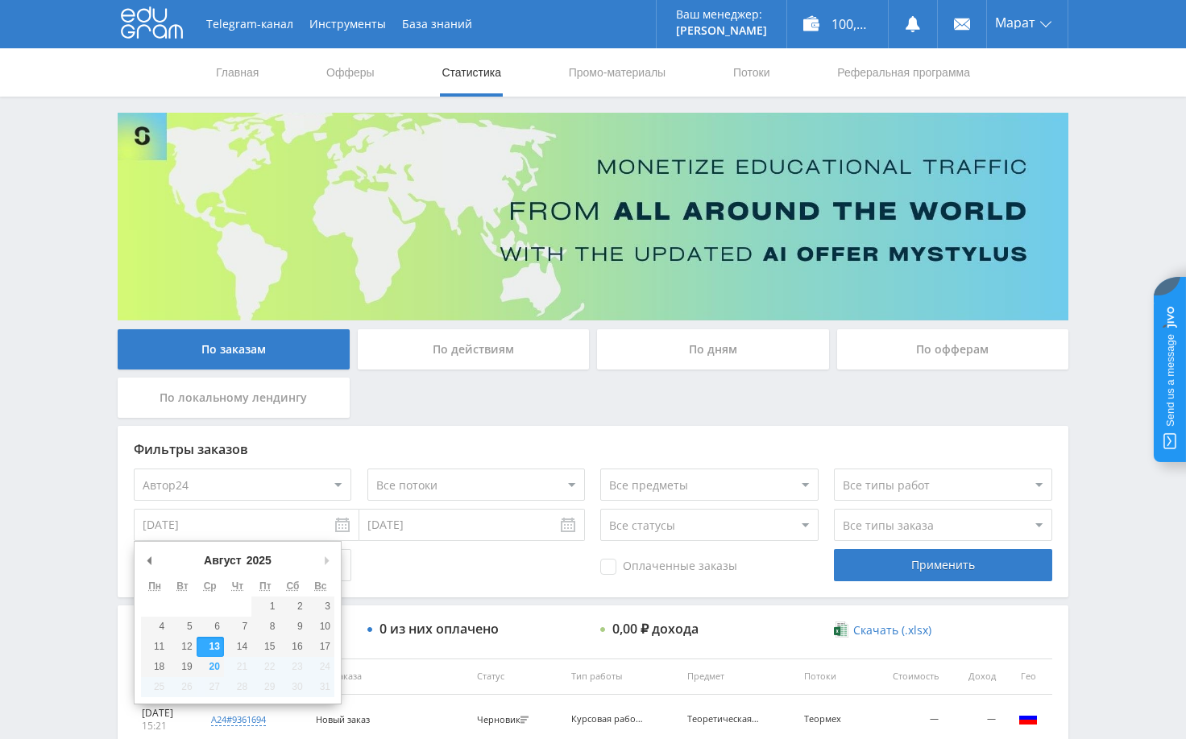
click at [232, 561] on select "[PERSON_NAME] Март Апрель Май Июнь [PERSON_NAME] Сентябрь Октябрь Ноябрь Декабрь" at bounding box center [235, 561] width 68 height 16
type input "[DATE]"
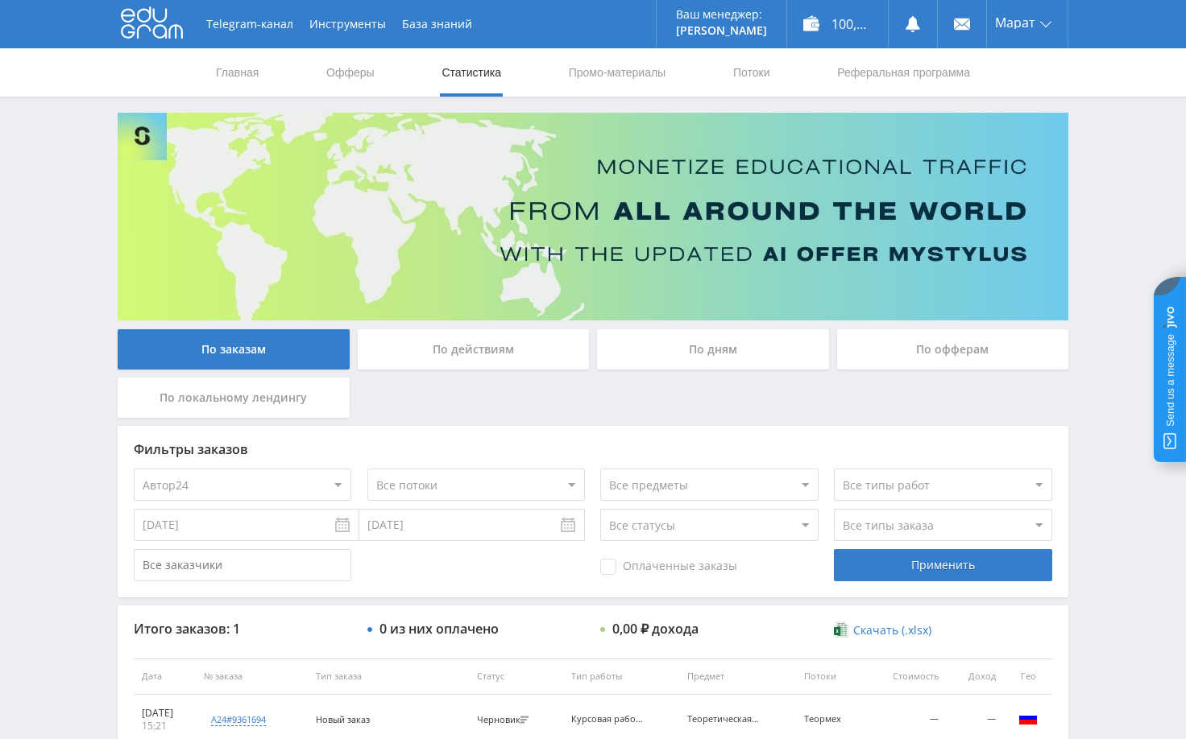
click at [437, 485] on select "Все потоки default iS z iS RT17 Math rt17ru default vk vk-iS iS-1 test DprmDyn …" at bounding box center [475, 485] width 217 height 32
select select "2171151"
click at [367, 469] on select "Все потоки default iS z iS RT17 Math rt17ru default vk vk-iS iS-1 test DprmDyn …" at bounding box center [475, 485] width 217 height 32
click at [869, 528] on select "Все типы заказа [PERSON_NAME] Новый заказ" at bounding box center [942, 525] width 217 height 32
select select "2"
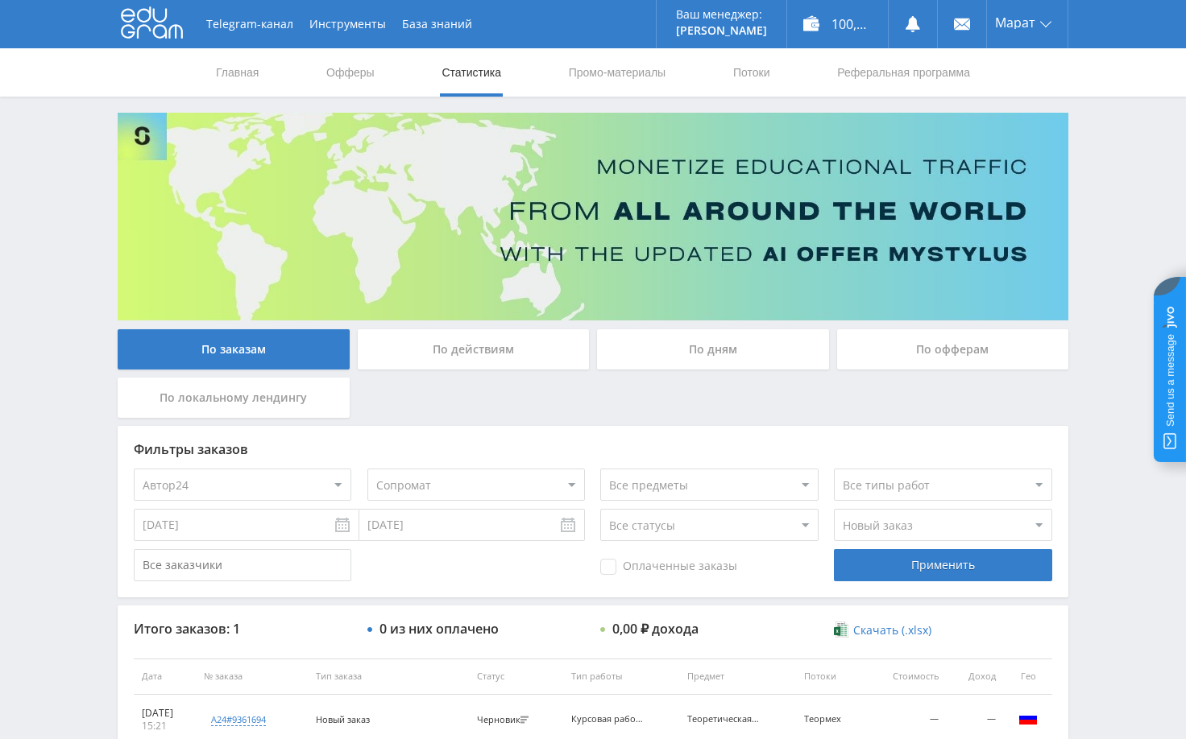
click at [834, 509] on select "Все типы заказа [PERSON_NAME] Новый заказ" at bounding box center [942, 525] width 217 height 32
click at [1103, 608] on div "Telegram-канал Инструменты База знаний Ваш менеджер: [PERSON_NAME] Online @edug…" at bounding box center [593, 432] width 1186 height 864
click at [876, 573] on div "Применить" at bounding box center [942, 565] width 217 height 32
click at [1100, 437] on div "Telegram-канал Инструменты База знаний Ваш менеджер: [PERSON_NAME] Online @edug…" at bounding box center [593, 676] width 1186 height 1352
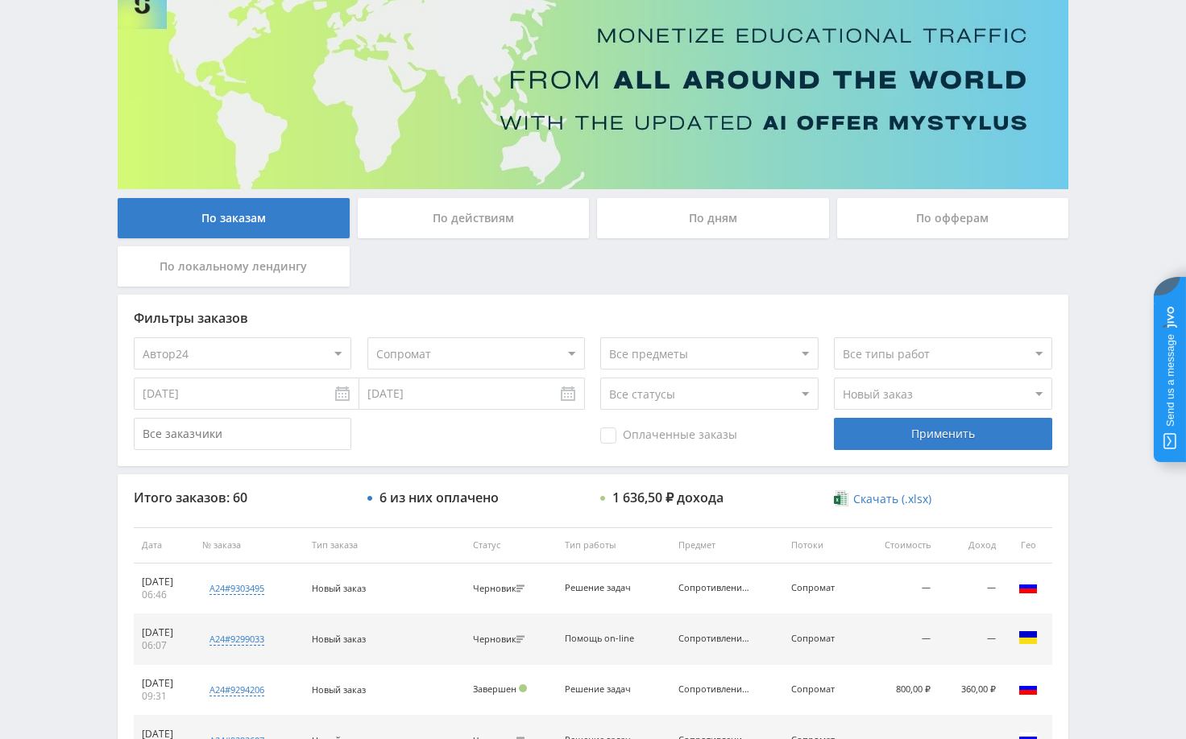
scroll to position [81, 0]
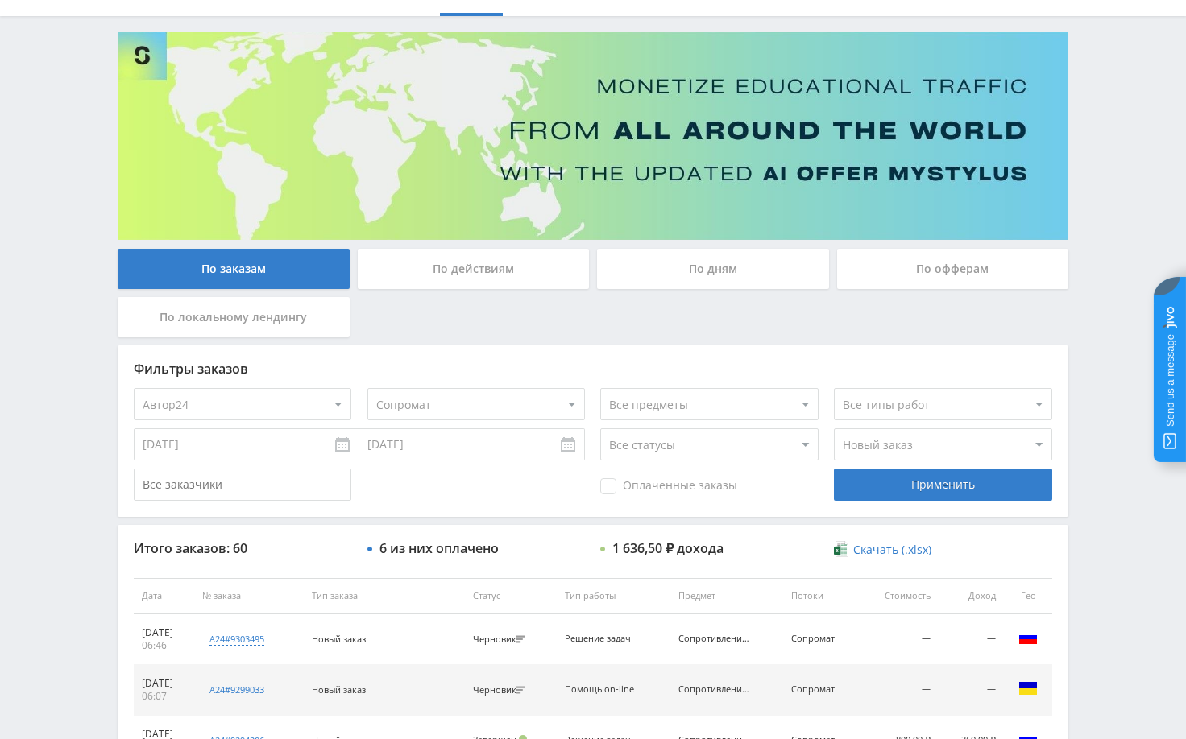
click at [1106, 441] on div "Telegram-канал Инструменты База знаний Ваш менеджер: [PERSON_NAME] Online @edug…" at bounding box center [593, 595] width 1186 height 1352
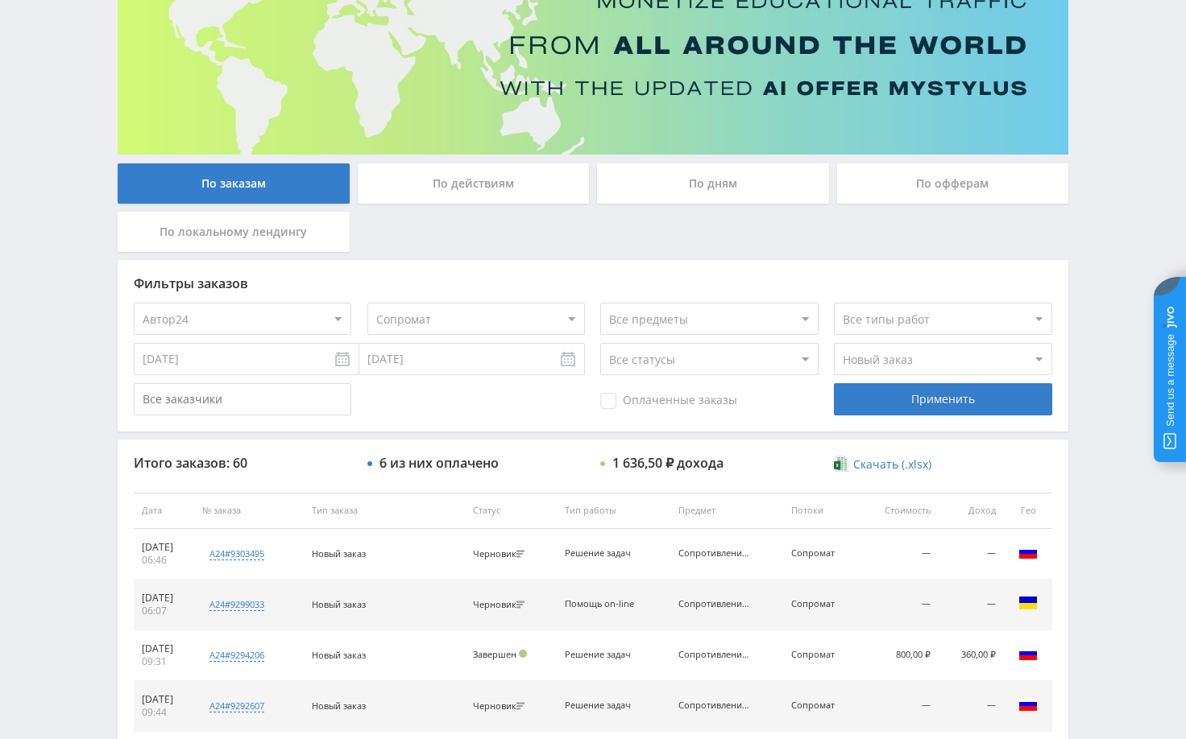
scroll to position [130, 0]
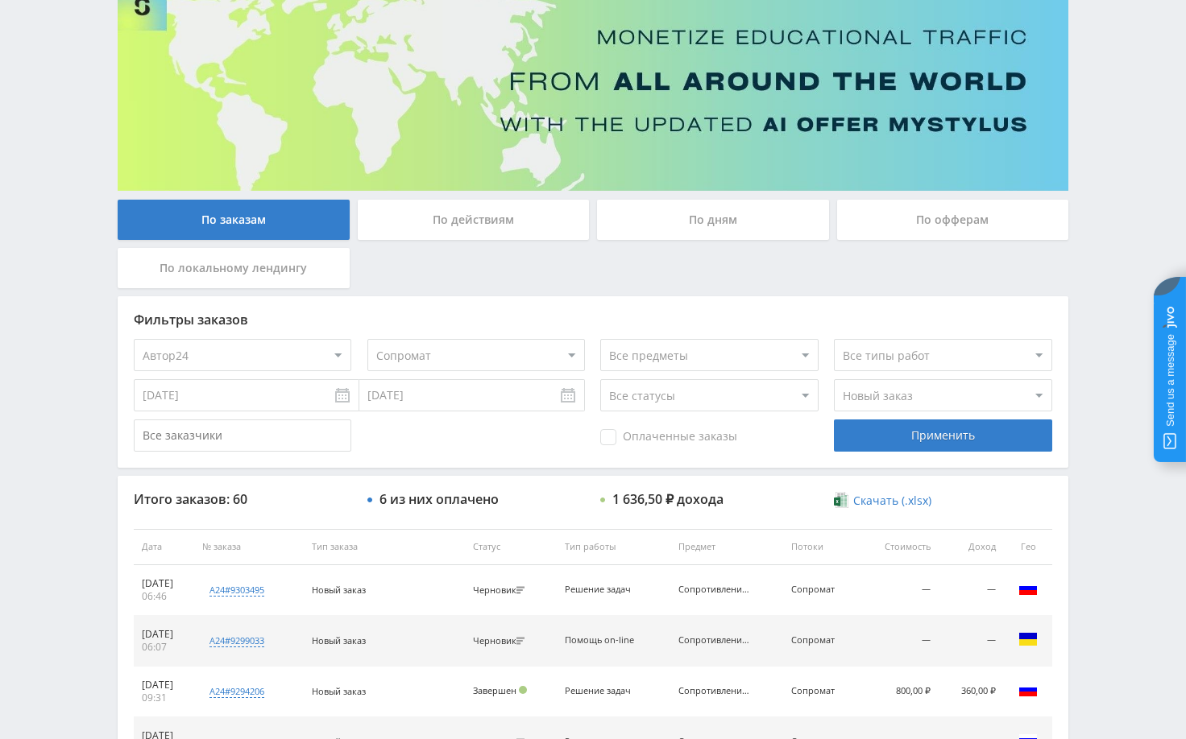
click at [1101, 299] on div "Telegram-канал Инструменты База знаний Ваш менеджер: [PERSON_NAME] Online @edug…" at bounding box center [593, 546] width 1186 height 1352
click at [1101, 281] on div "Telegram-канал Инструменты База знаний Ваш менеджер: [PERSON_NAME] Online @edug…" at bounding box center [593, 546] width 1186 height 1352
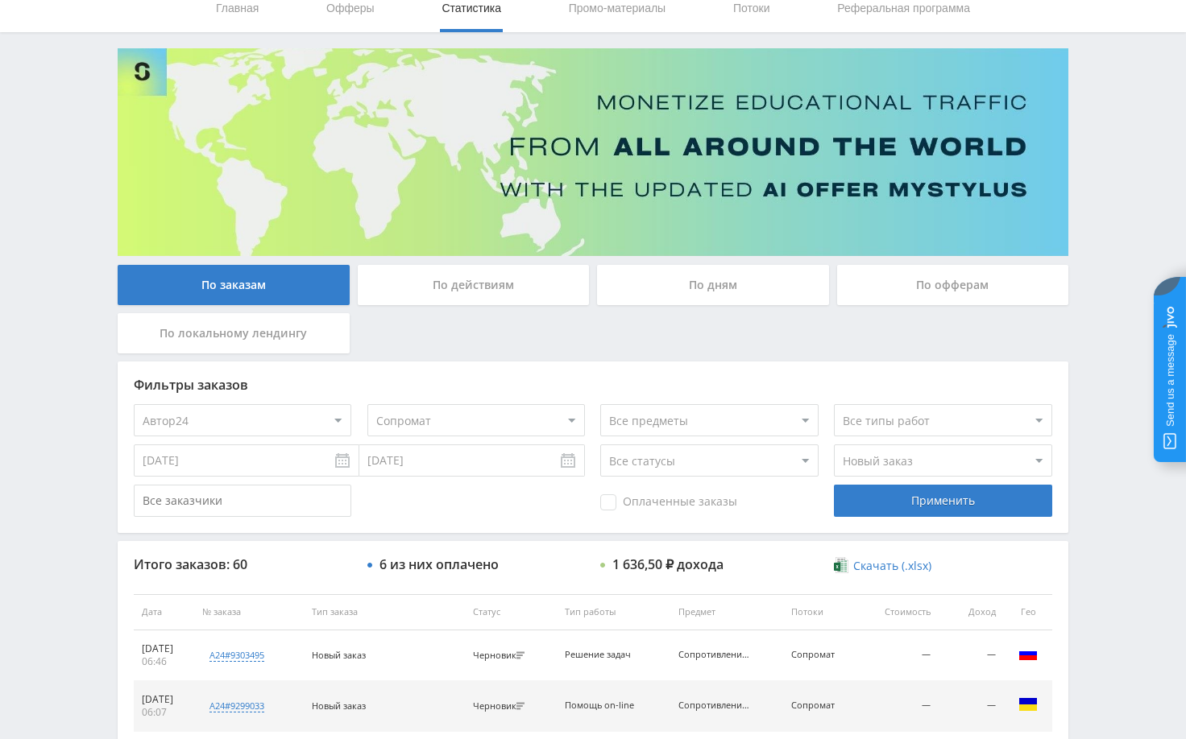
scroll to position [0, 0]
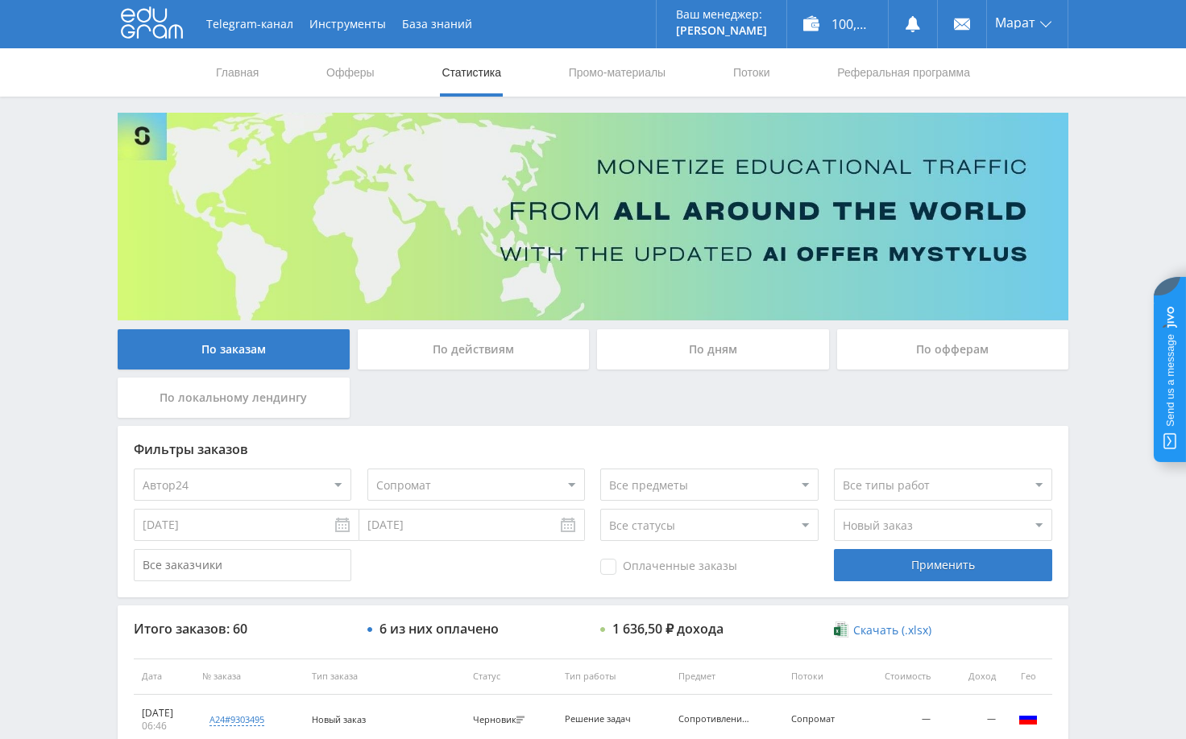
click at [1103, 201] on div "Telegram-канал Инструменты База знаний Ваш менеджер: [PERSON_NAME] Online @edug…" at bounding box center [593, 676] width 1186 height 1352
click at [1100, 330] on div "Telegram-канал Инструменты База знаний Ваш менеджер: [PERSON_NAME] Online @edug…" at bounding box center [593, 676] width 1186 height 1352
click at [1096, 287] on div "Telegram-канал Инструменты База знаний Ваш менеджер: [PERSON_NAME] Online @edug…" at bounding box center [593, 676] width 1186 height 1352
click at [267, 487] on select "Все офферы MyStylus MyStylus - Revshare Кампус AI Studybay Автор24 Studybay [GE…" at bounding box center [242, 485] width 217 height 32
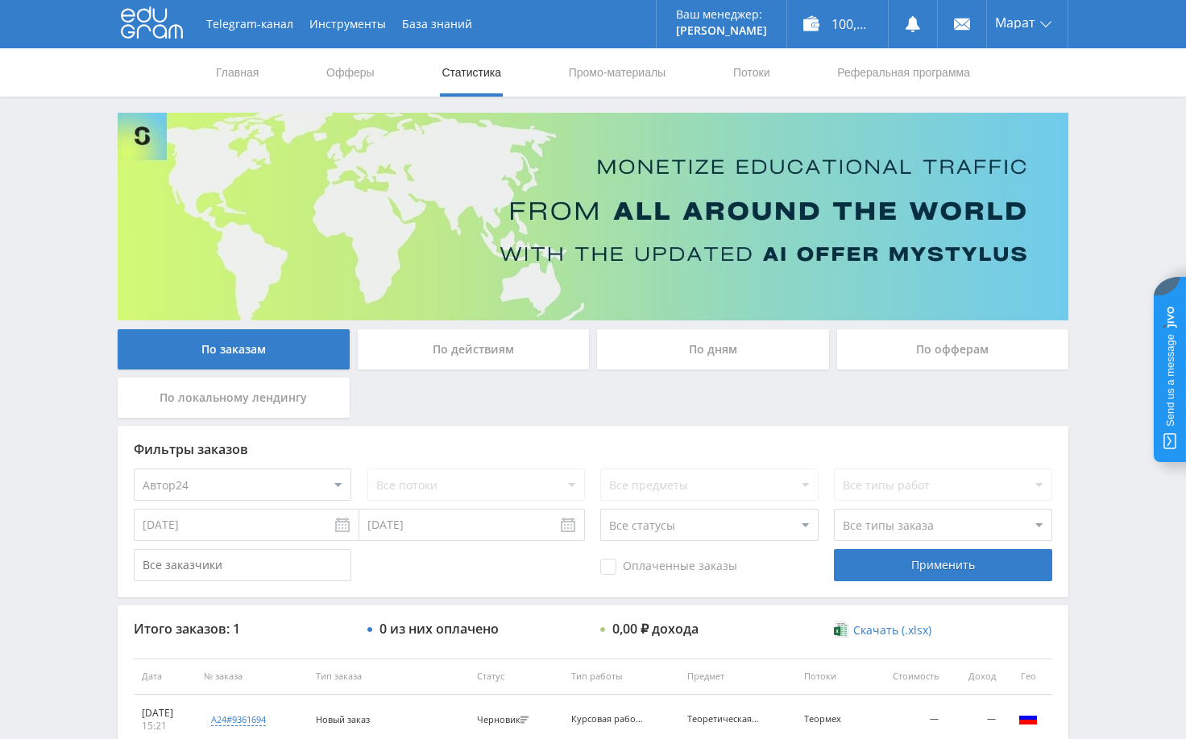
select select "1"
click at [284, 531] on input "[DATE]" at bounding box center [247, 525] width 226 height 32
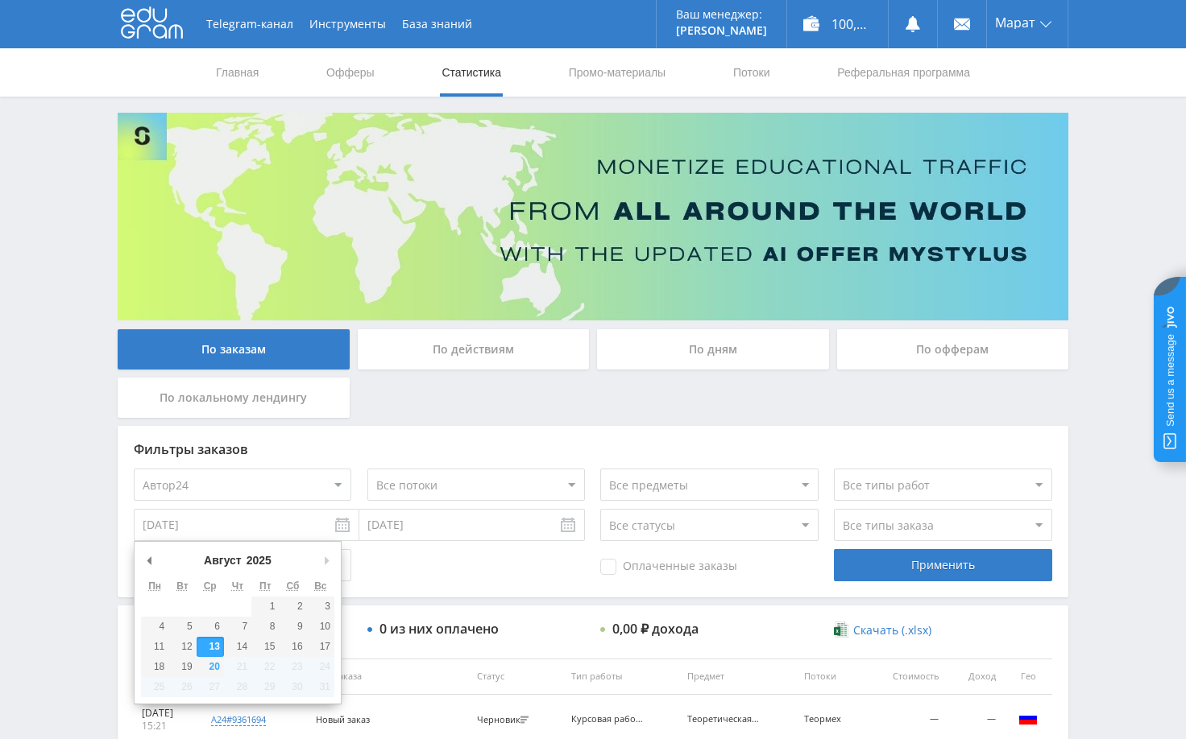
click at [215, 561] on select "[PERSON_NAME] Март Апрель Май Июнь [PERSON_NAME] Сентябрь Октябрь Ноябрь Декабрь" at bounding box center [235, 561] width 68 height 16
type input "[DATE]"
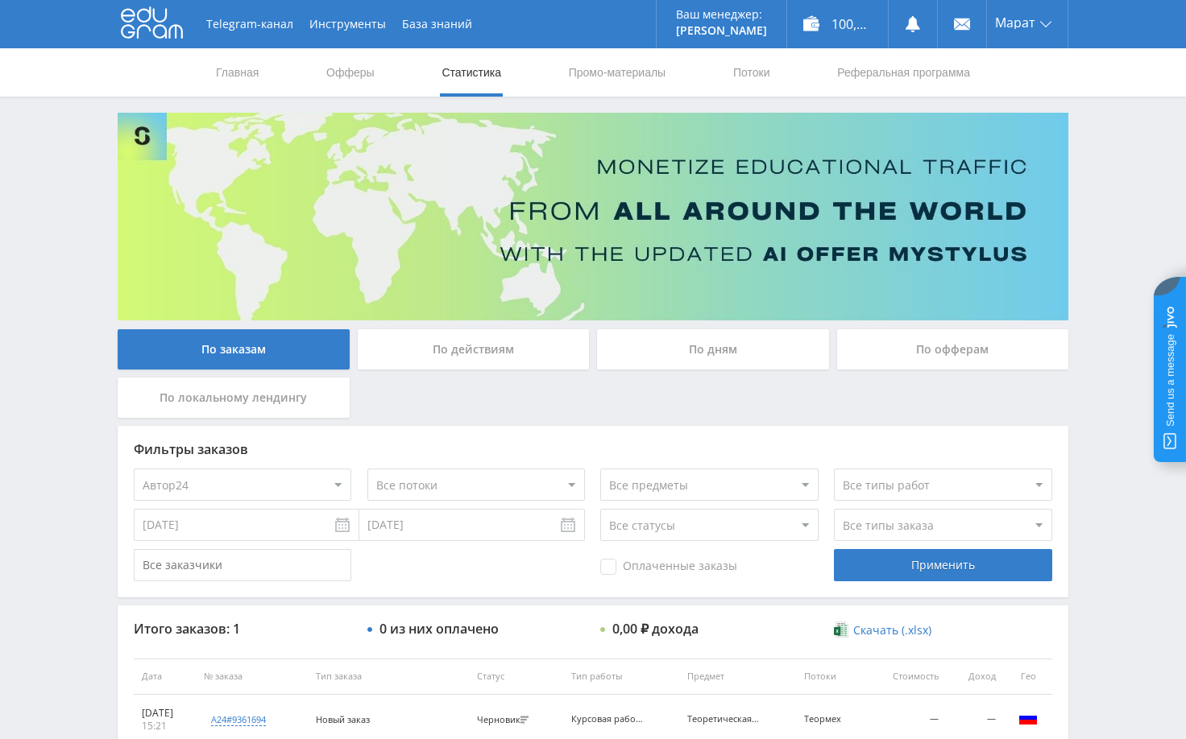
click at [867, 532] on select "Все типы заказа [PERSON_NAME] Новый заказ" at bounding box center [942, 525] width 217 height 32
select select "2"
click at [834, 509] on select "Все типы заказа [PERSON_NAME] Новый заказ" at bounding box center [942, 525] width 217 height 32
click at [504, 487] on select "Все потоки default iS z iS RT17 Math rt17ru default vk vk-iS iS-1 test DprmDyn …" at bounding box center [475, 485] width 217 height 32
select select "2172898"
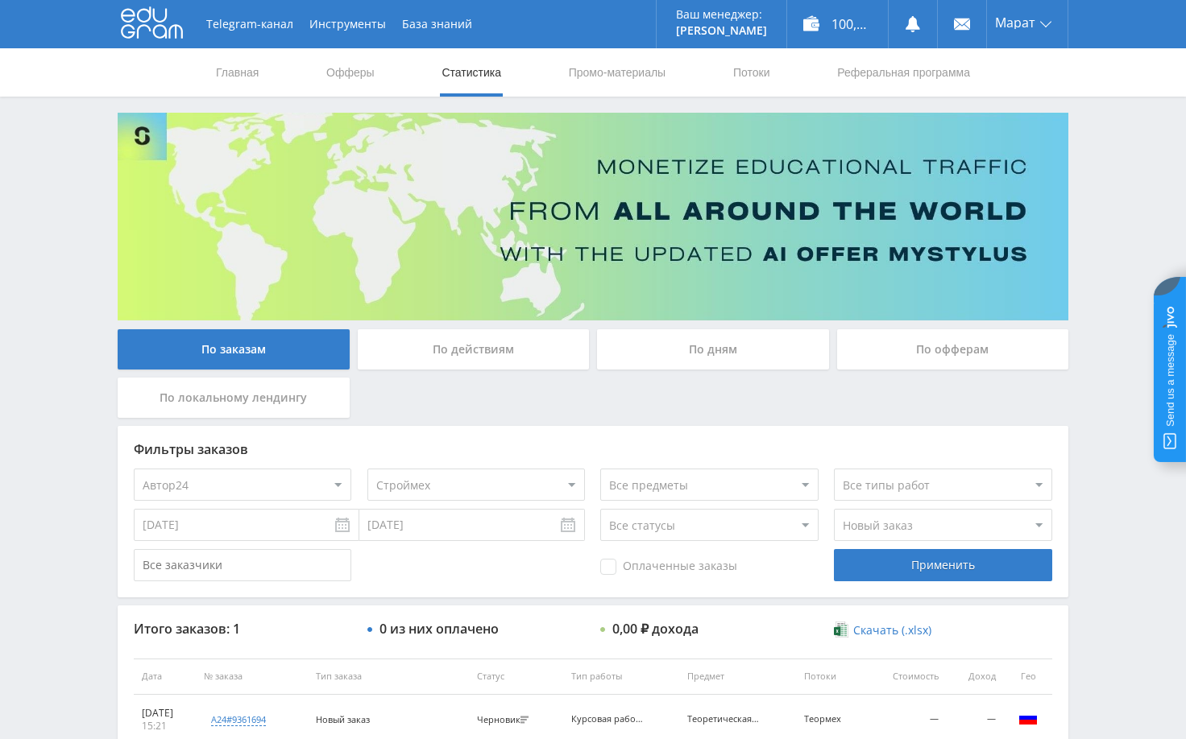
click at [367, 469] on select "Все потоки default iS z iS RT17 Math rt17ru default vk vk-iS iS-1 test DprmDyn …" at bounding box center [475, 485] width 217 height 32
click at [1117, 593] on div "Telegram-канал Инструменты База знаний Ваш менеджер: Alex Alex Online @edugram_…" at bounding box center [593, 432] width 1186 height 864
click at [932, 574] on div "Применить" at bounding box center [942, 565] width 217 height 32
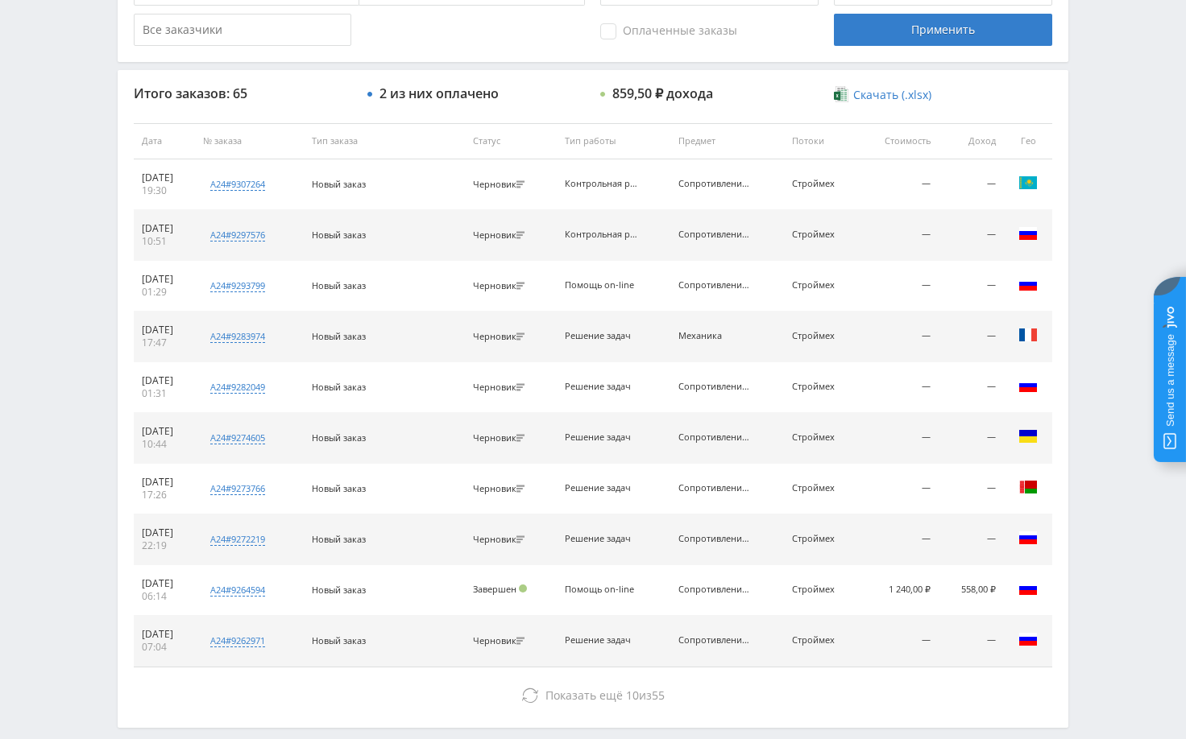
scroll to position [564, 0]
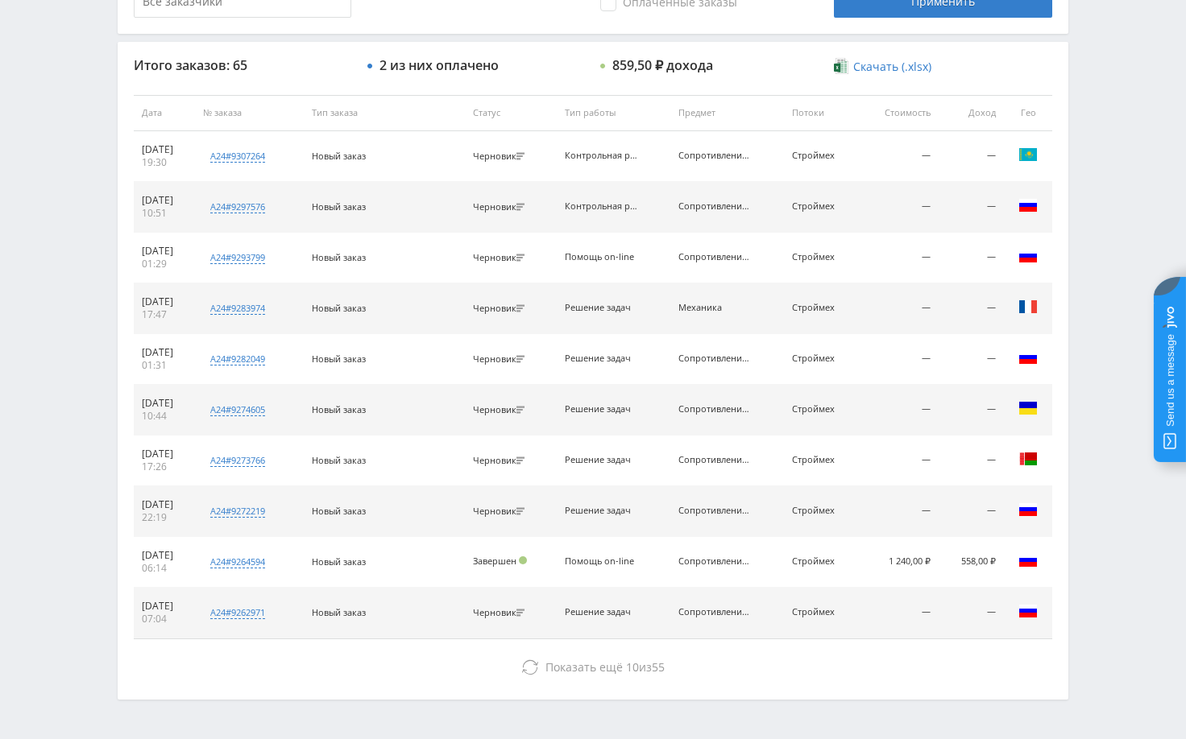
click at [1094, 570] on div "Telegram-канал Инструменты База знаний Ваш менеджер: Alex Alex Online @edugram_…" at bounding box center [593, 112] width 1186 height 1352
click at [1099, 402] on div "Telegram-канал Инструменты База знаний Ваш менеджер: Alex Alex Online @edugram_…" at bounding box center [593, 112] width 1186 height 1352
click at [1108, 369] on div "Telegram-канал Инструменты База знаний Ваш менеджер: Alex Alex Online @edugram_…" at bounding box center [593, 112] width 1186 height 1352
click at [1110, 351] on div "Telegram-канал Инструменты База знаний Ваш менеджер: Alex Alex Online @edugram_…" at bounding box center [593, 112] width 1186 height 1352
click at [1104, 329] on div "Telegram-канал Инструменты База знаний Ваш менеджер: [PERSON_NAME] Online @edug…" at bounding box center [593, 112] width 1186 height 1352
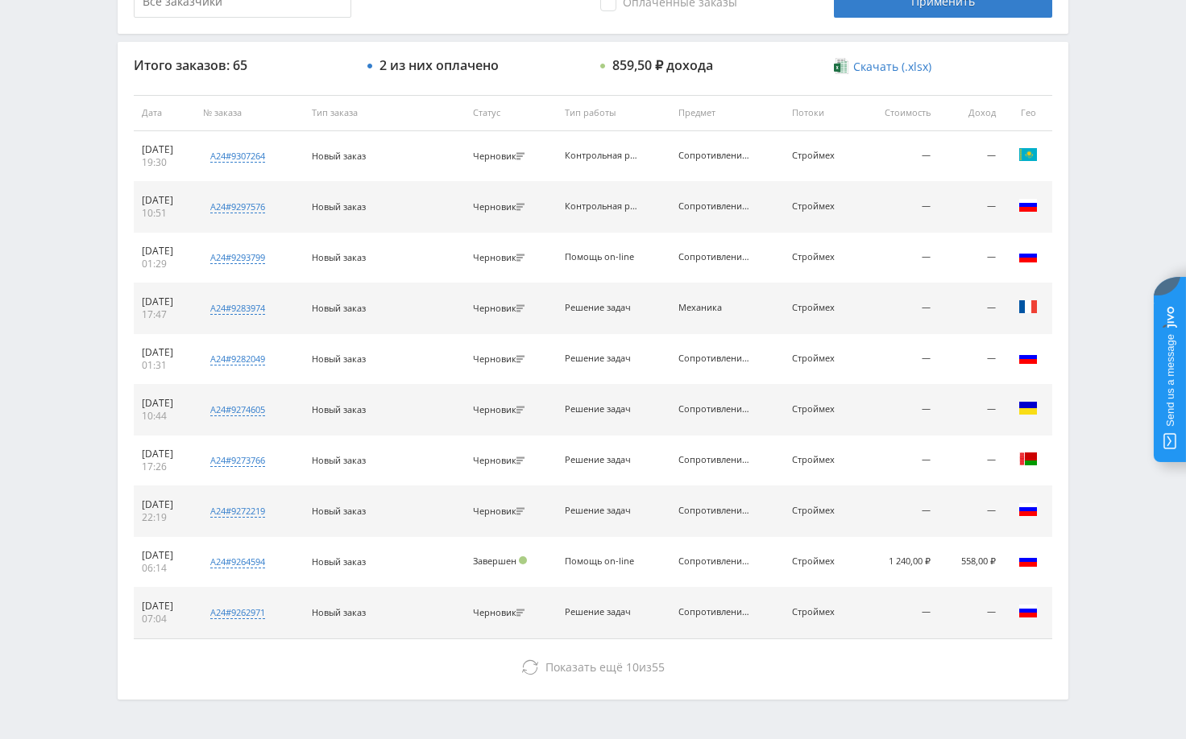
click at [1100, 271] on div "Telegram-канал Инструменты База знаний Ваш менеджер: [PERSON_NAME] Online @edug…" at bounding box center [593, 112] width 1186 height 1352
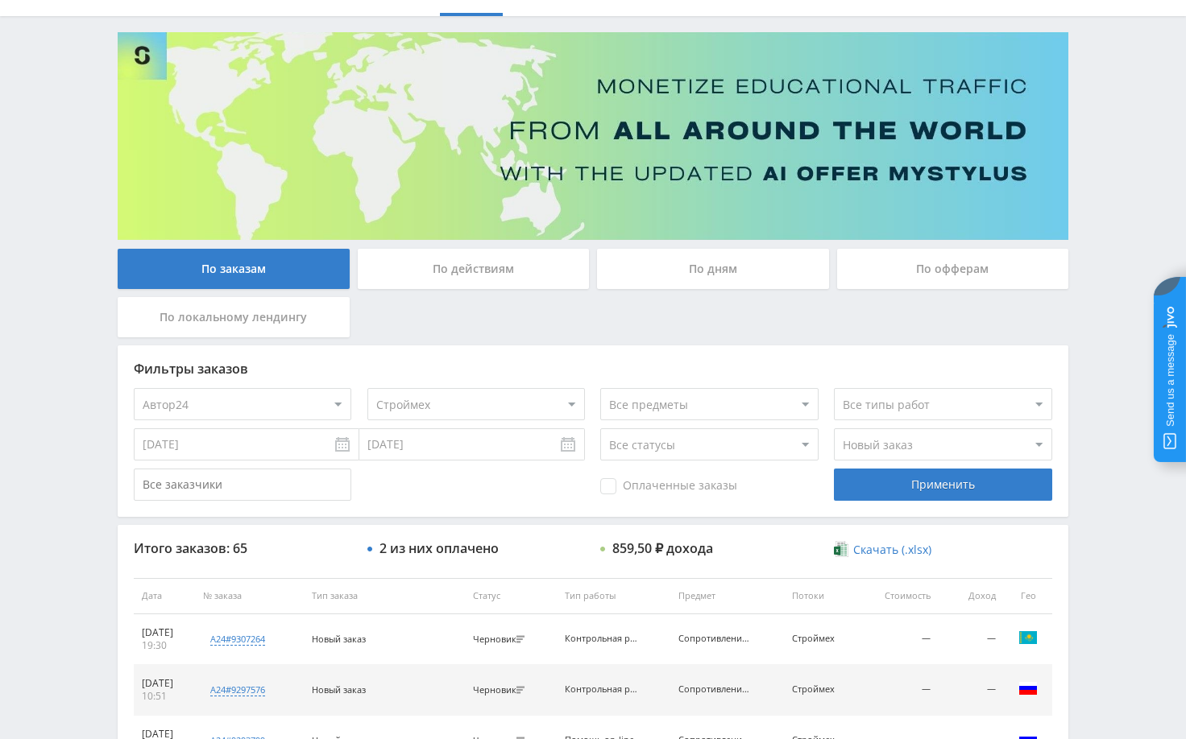
scroll to position [0, 0]
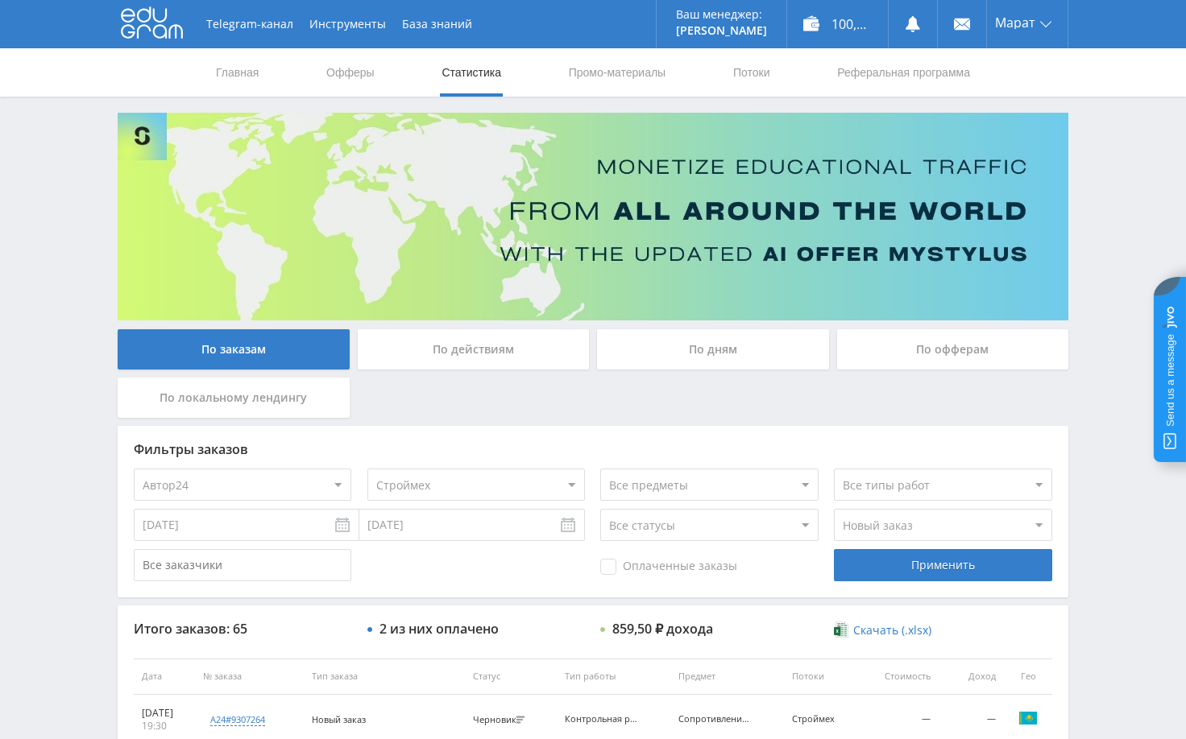
click at [1092, 255] on div "Telegram-канал Инструменты База знаний Ваш менеджер: [PERSON_NAME] Online @edug…" at bounding box center [593, 676] width 1186 height 1352
click at [1092, 259] on div "Telegram-канал Инструменты База знаний Ваш менеджер: [PERSON_NAME] Online @edug…" at bounding box center [593, 676] width 1186 height 1352
click at [1091, 262] on div "Telegram-канал Инструменты База знаний Ваш менеджер: [PERSON_NAME] Online @edug…" at bounding box center [593, 676] width 1186 height 1352
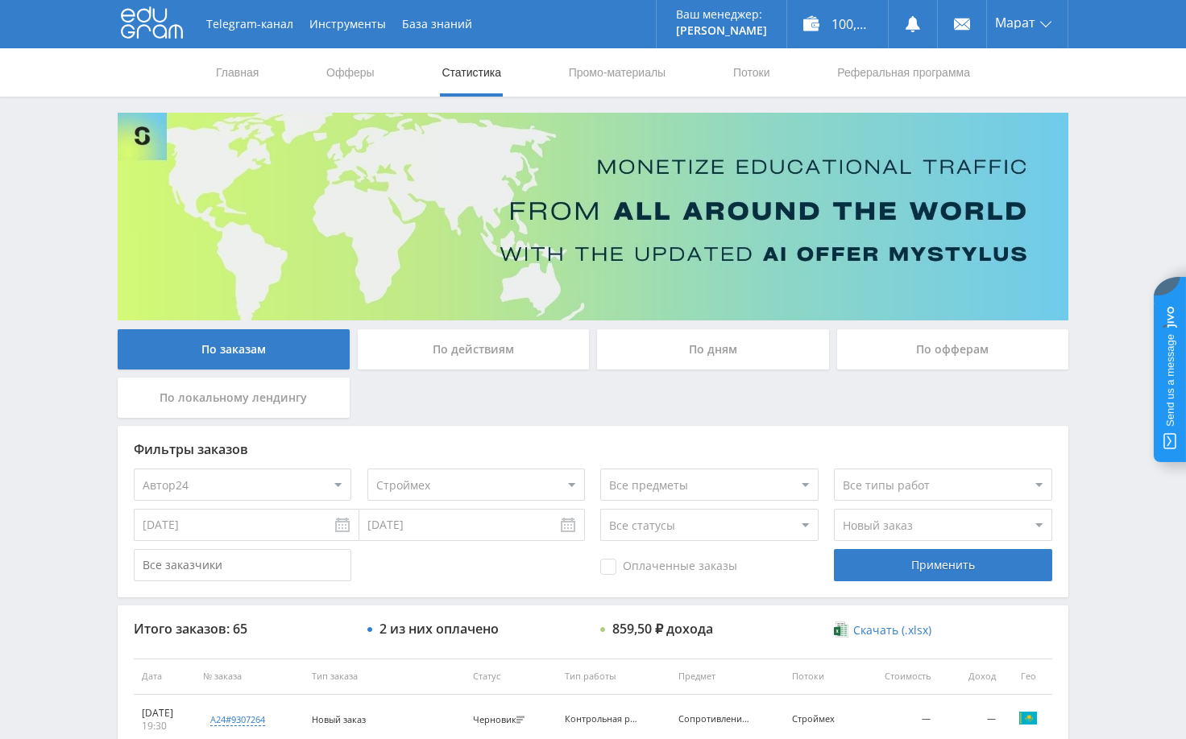
click at [1091, 262] on div "Telegram-канал Инструменты База знаний Ваш менеджер: [PERSON_NAME] Online @edug…" at bounding box center [593, 676] width 1186 height 1352
click at [1104, 264] on div "Telegram-канал Инструменты База знаний Ваш менеджер: [PERSON_NAME] Online @edug…" at bounding box center [593, 676] width 1186 height 1352
select select "1"
select select "253598"
select select "2"
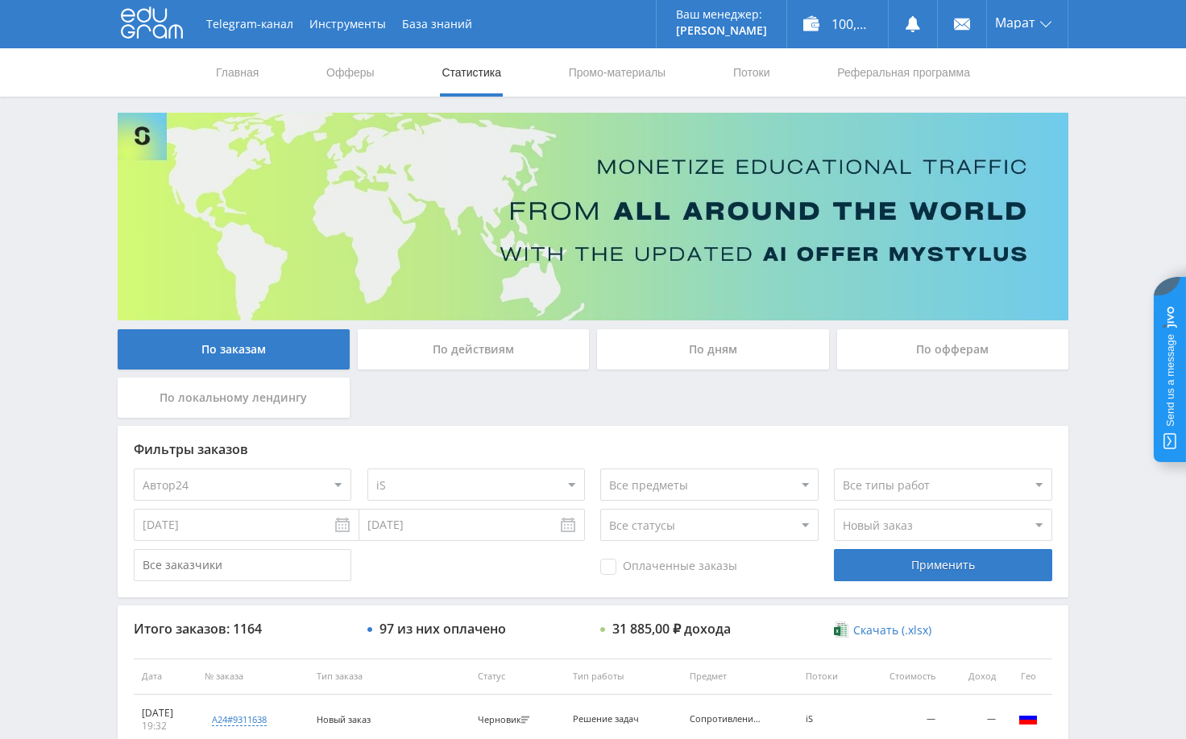
click at [478, 68] on link "Статистика" at bounding box center [471, 72] width 63 height 48
click at [1099, 470] on div "Telegram-канал Инструменты База знаний Ваш менеджер: [PERSON_NAME] Online @edug…" at bounding box center [593, 432] width 1186 height 864
click at [1091, 265] on div "Telegram-канал Инструменты База знаний Ваш менеджер: [PERSON_NAME] Online @edug…" at bounding box center [593, 432] width 1186 height 864
